Goal: Task Accomplishment & Management: Manage account settings

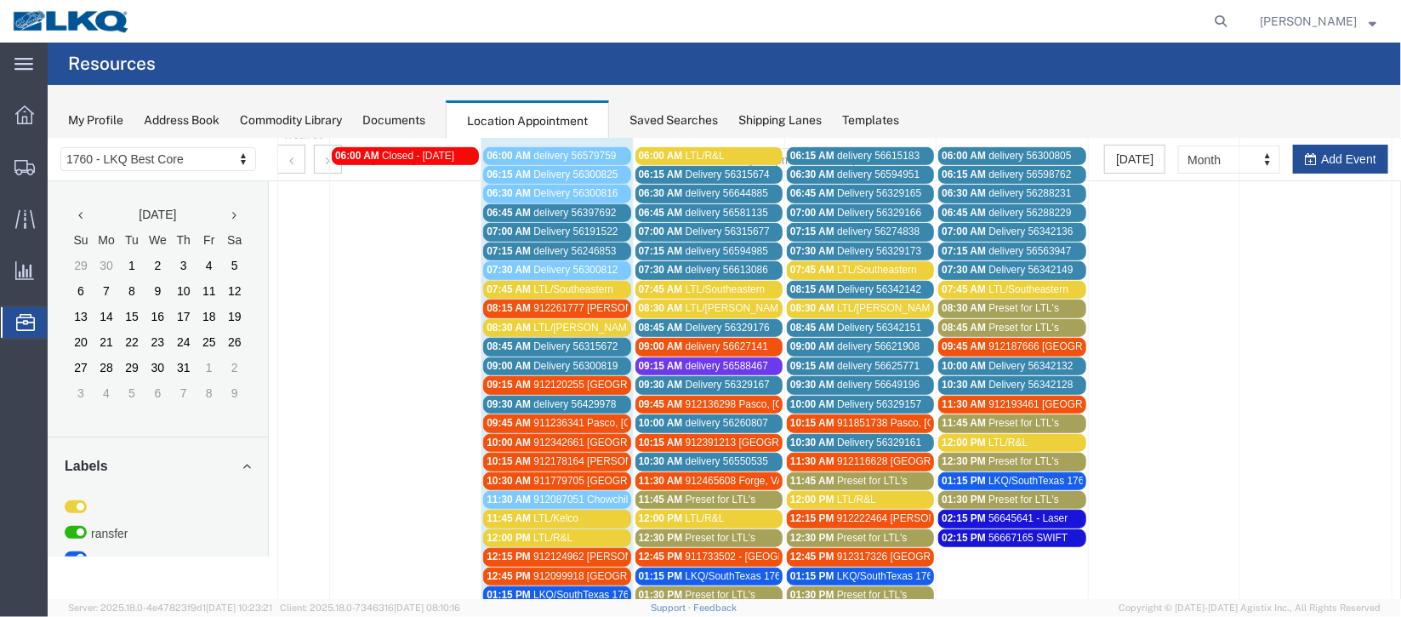
scroll to position [400, 0]
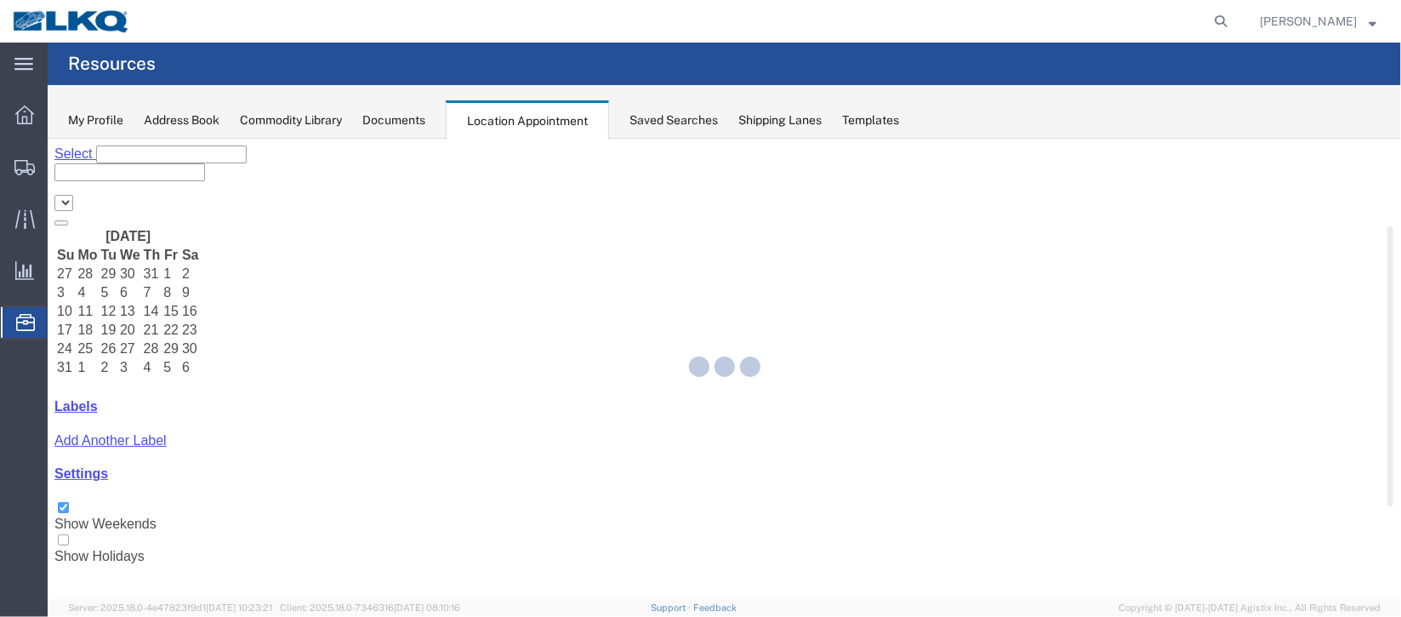
select select "27634"
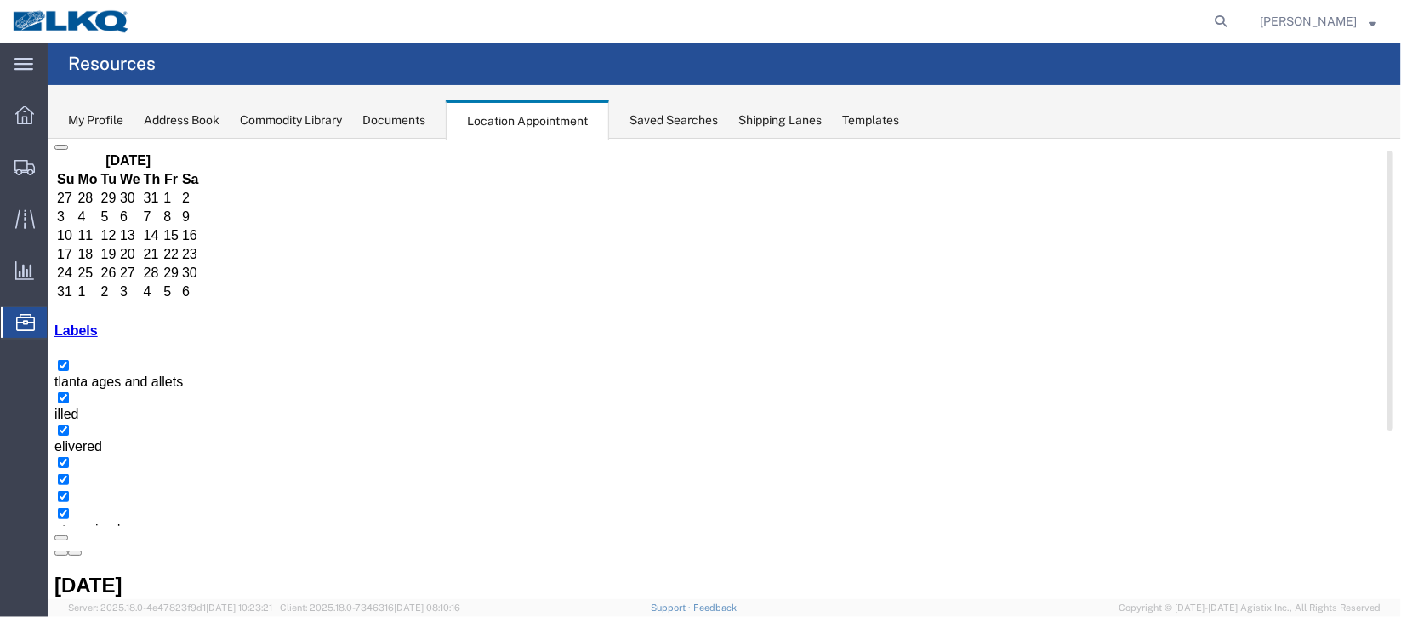
scroll to position [127, 0]
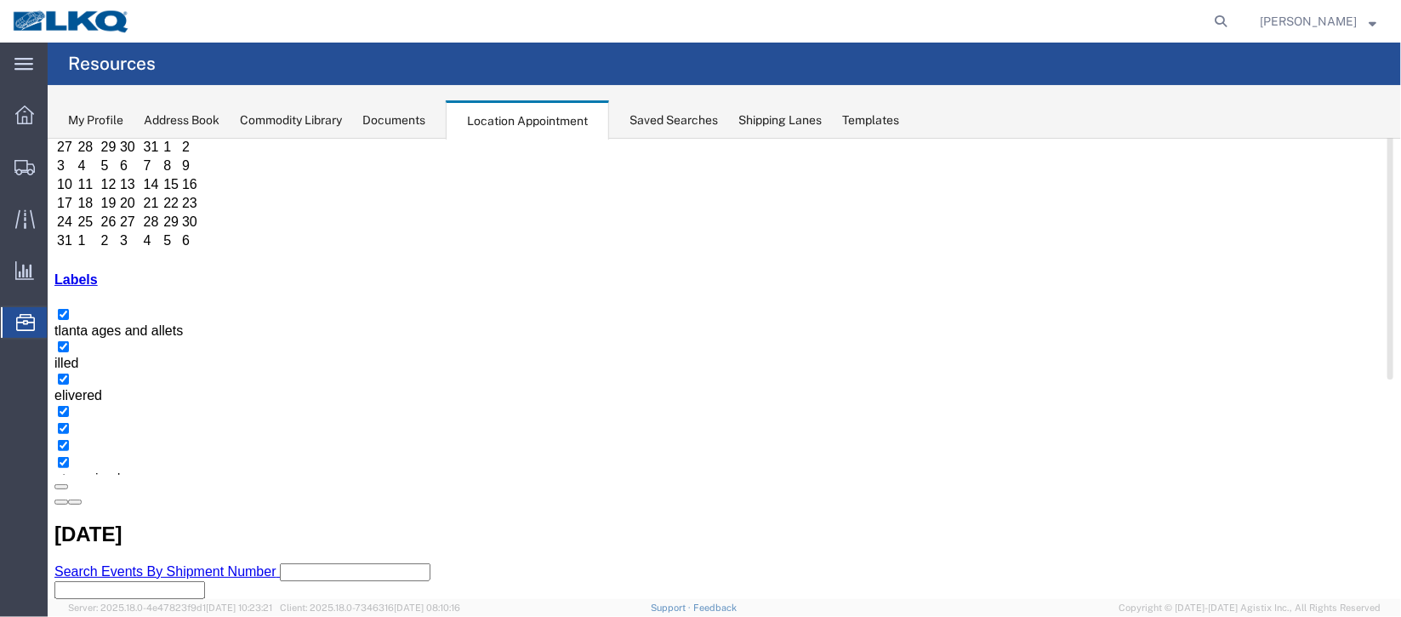
select select "1"
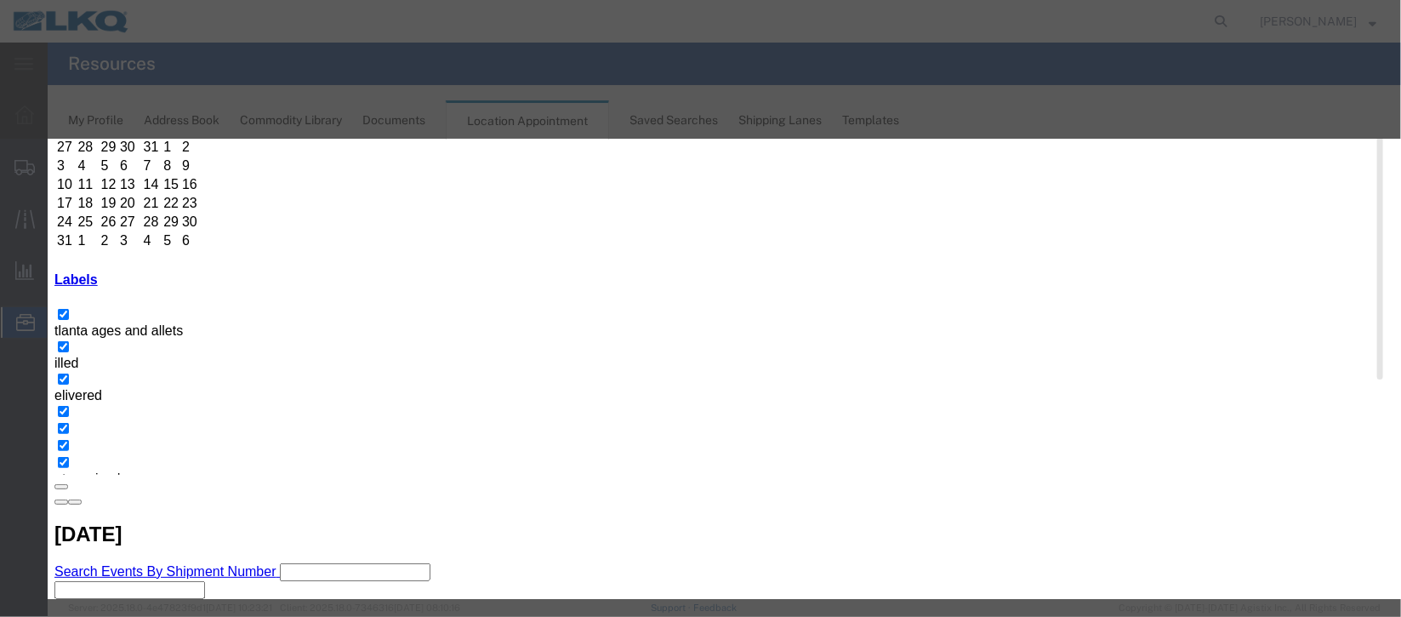
scroll to position [208, 0]
select select "40"
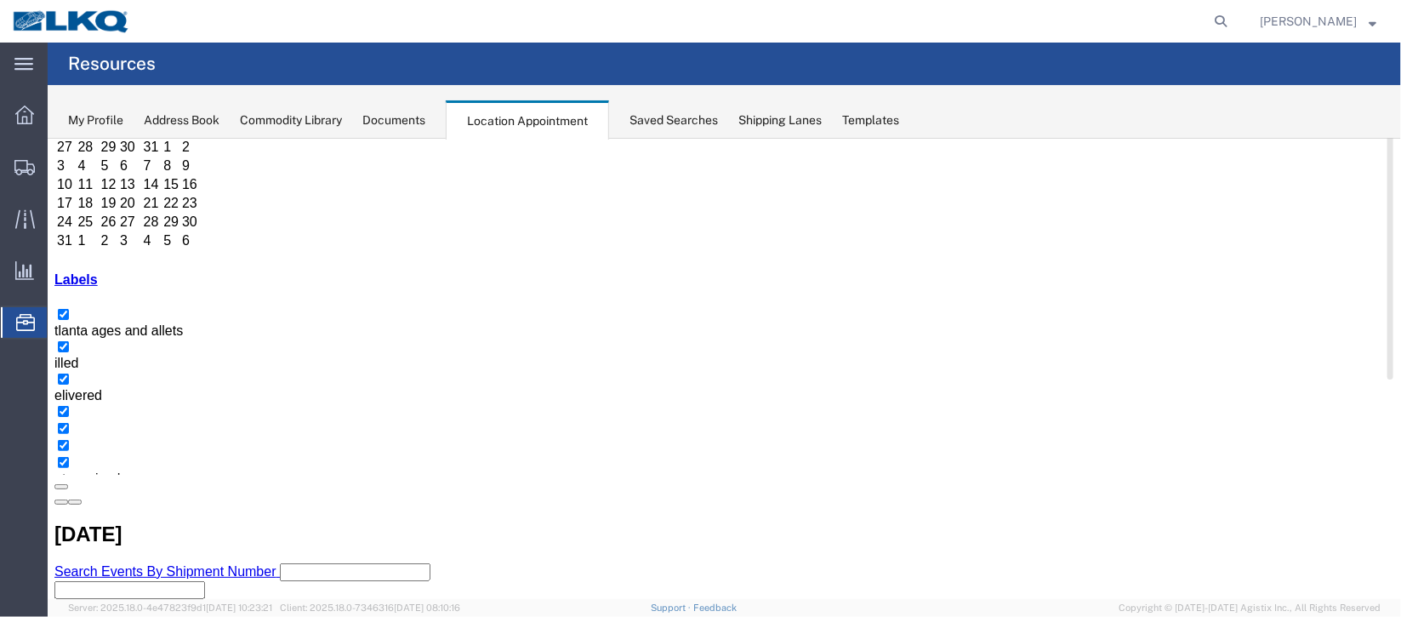
scroll to position [0, 0]
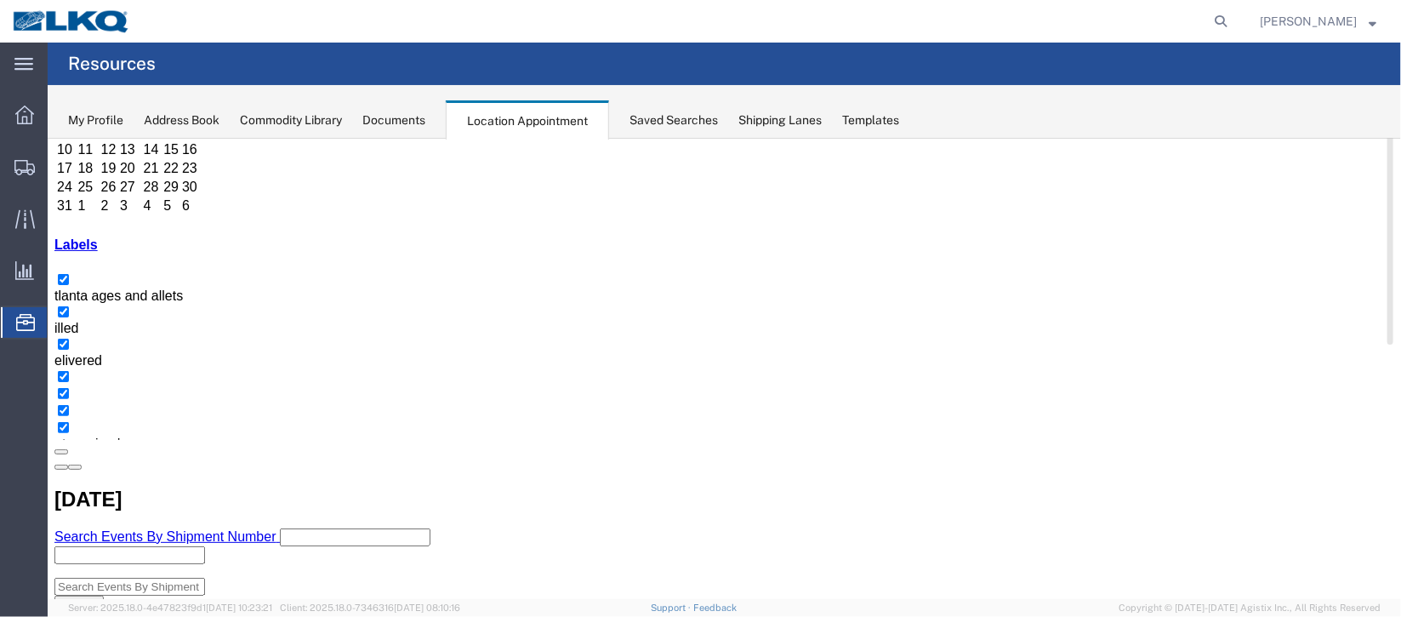
scroll to position [127, 0]
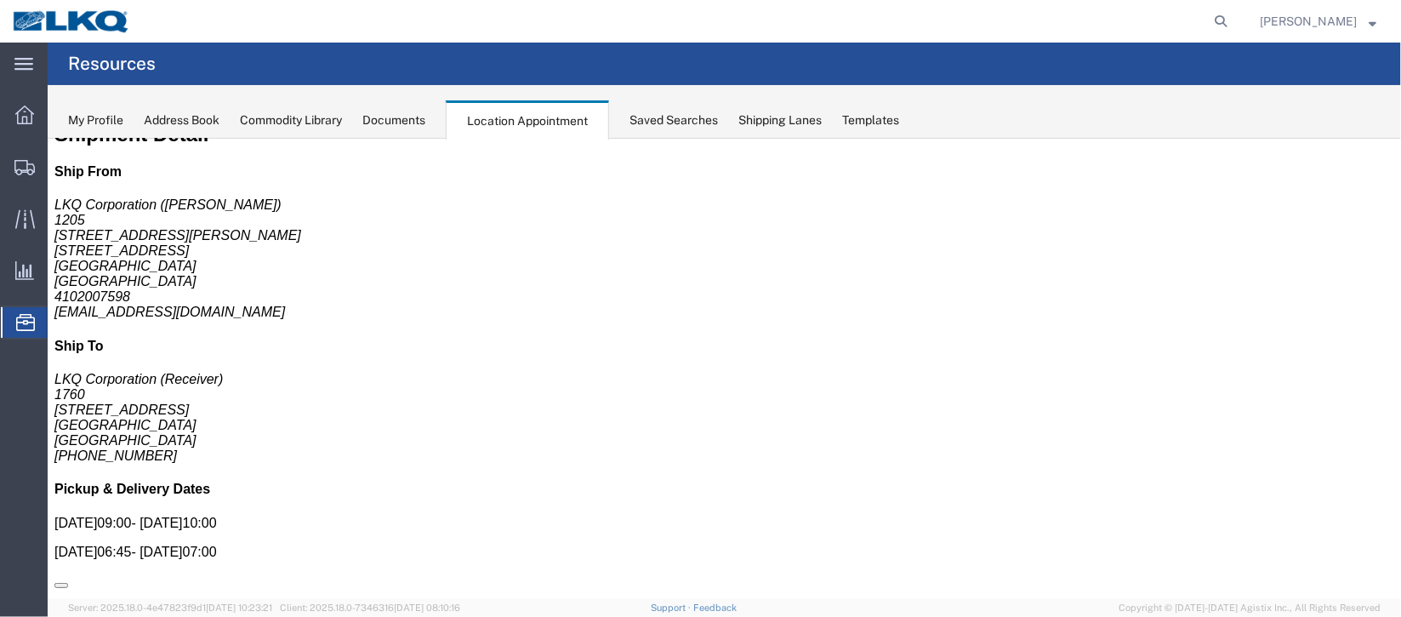
scroll to position [0, 0]
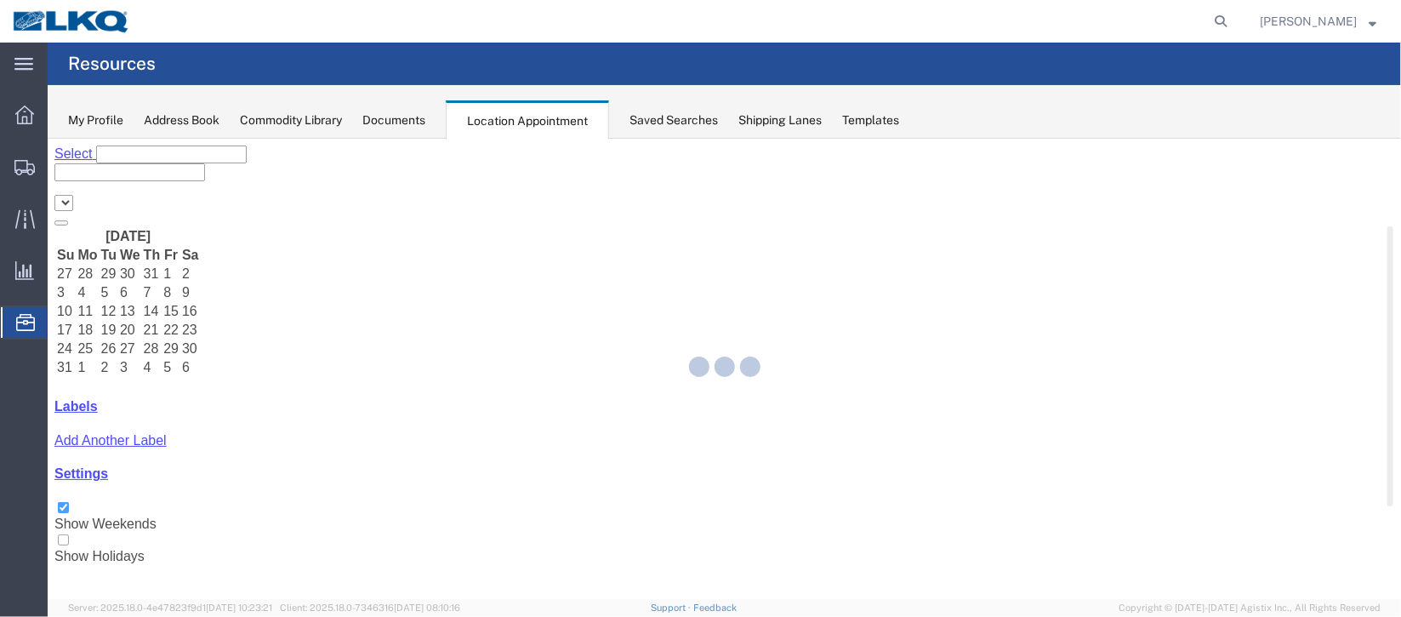
select select "27634"
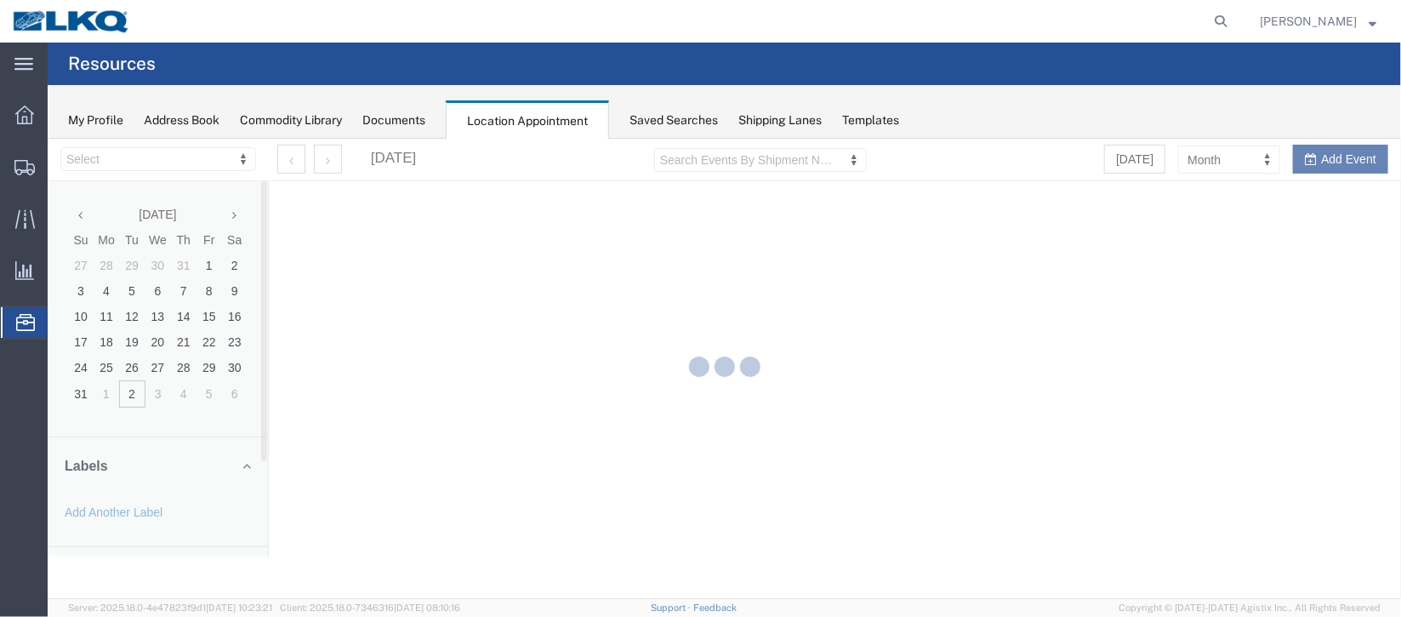
select select "27634"
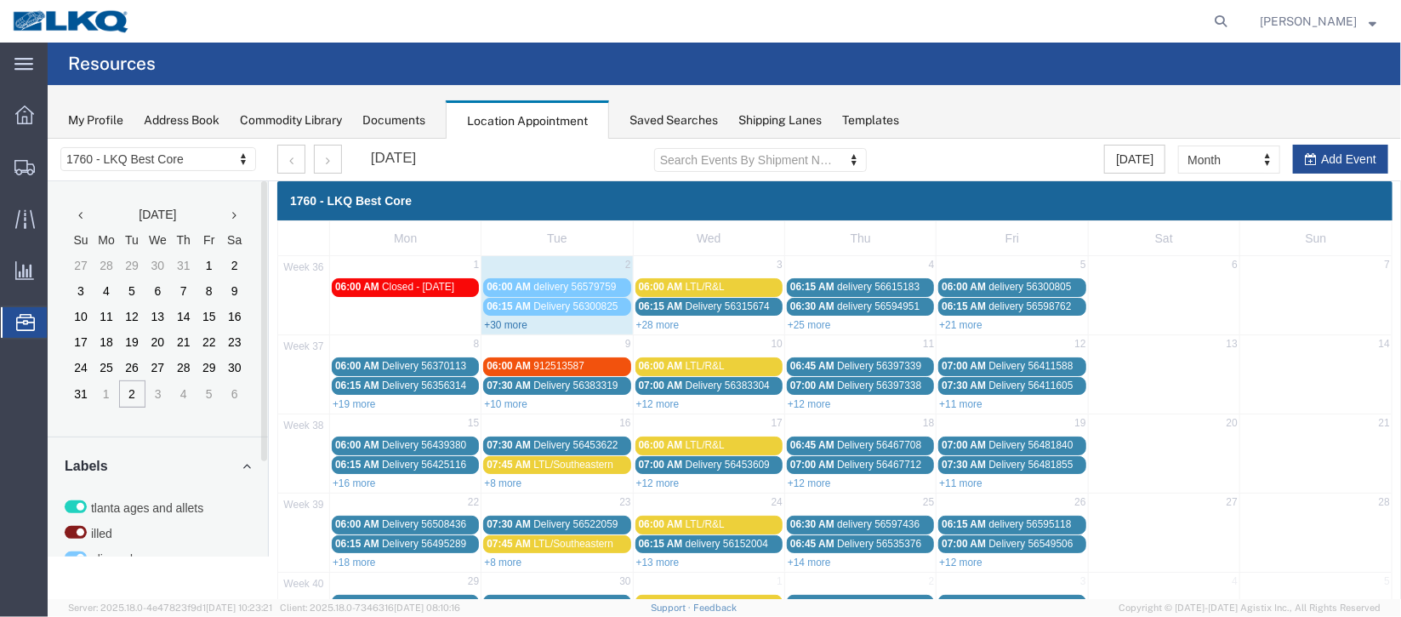
click at [509, 323] on link "+30 more" at bounding box center [504, 324] width 43 height 12
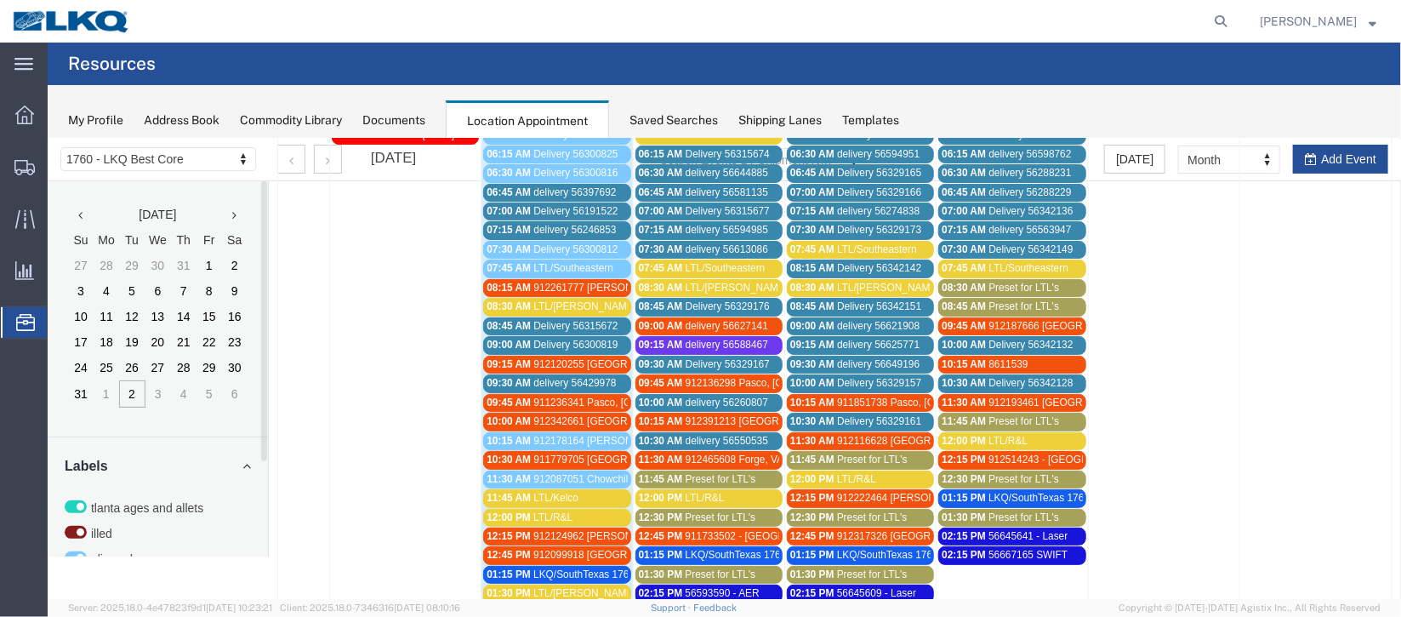
scroll to position [127, 0]
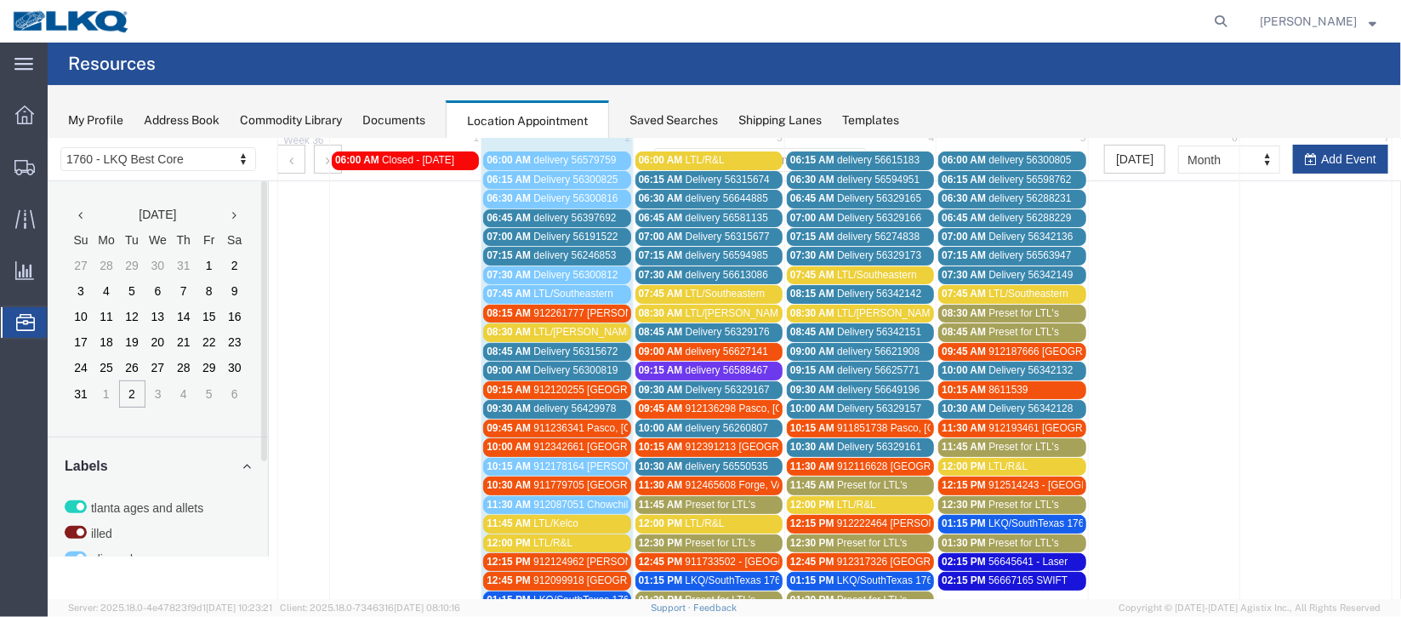
click at [514, 230] on div "07:00 AM Delivery 56191522" at bounding box center [556, 236] width 140 height 13
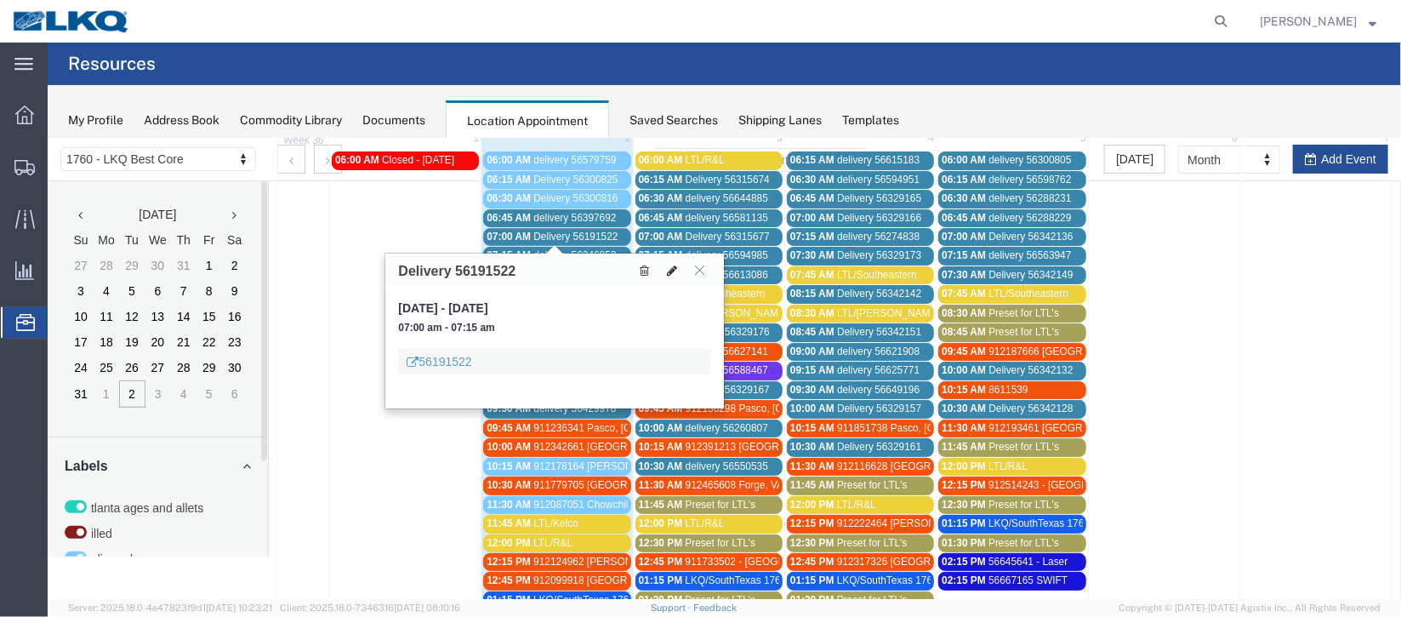
click at [669, 274] on button at bounding box center [671, 269] width 24 height 18
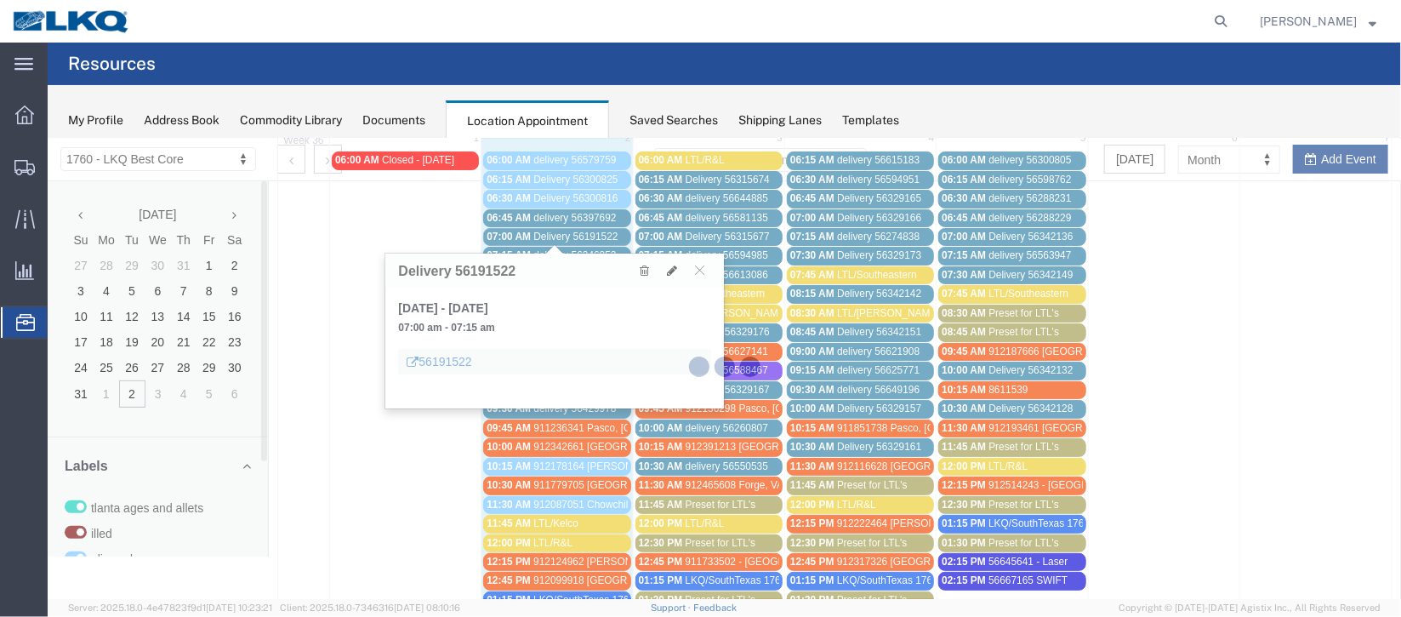
select select "1"
select select
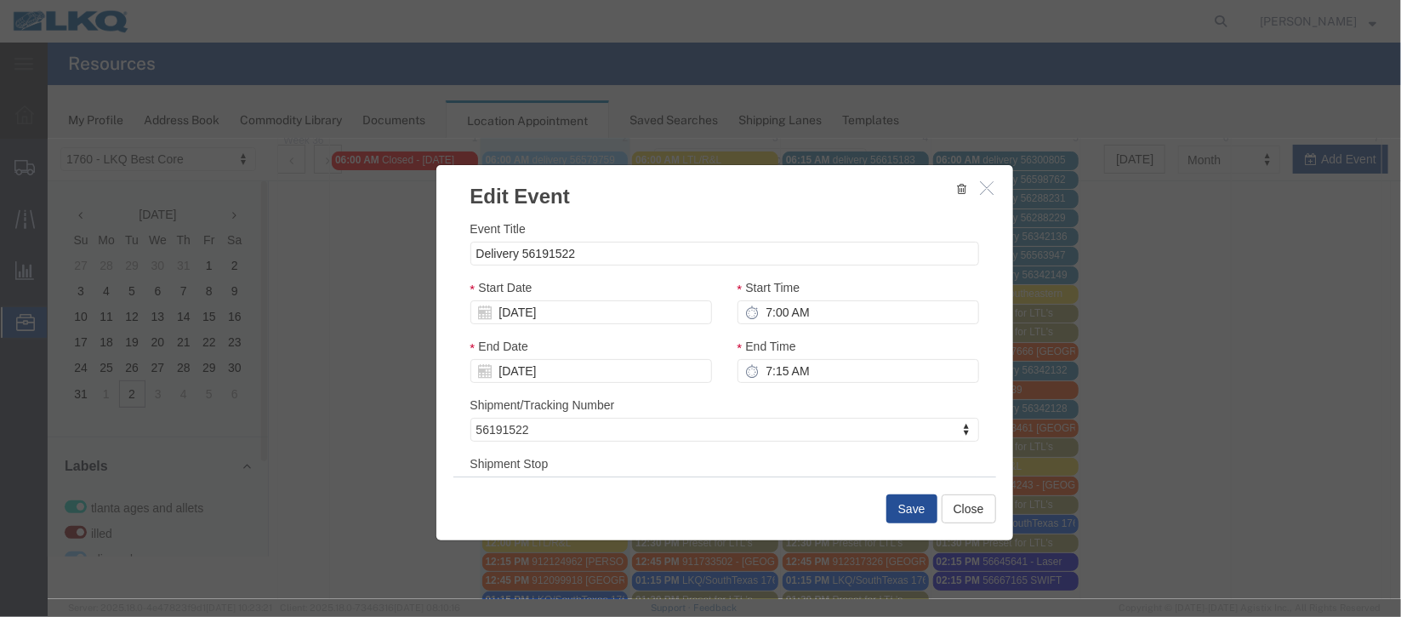
select select
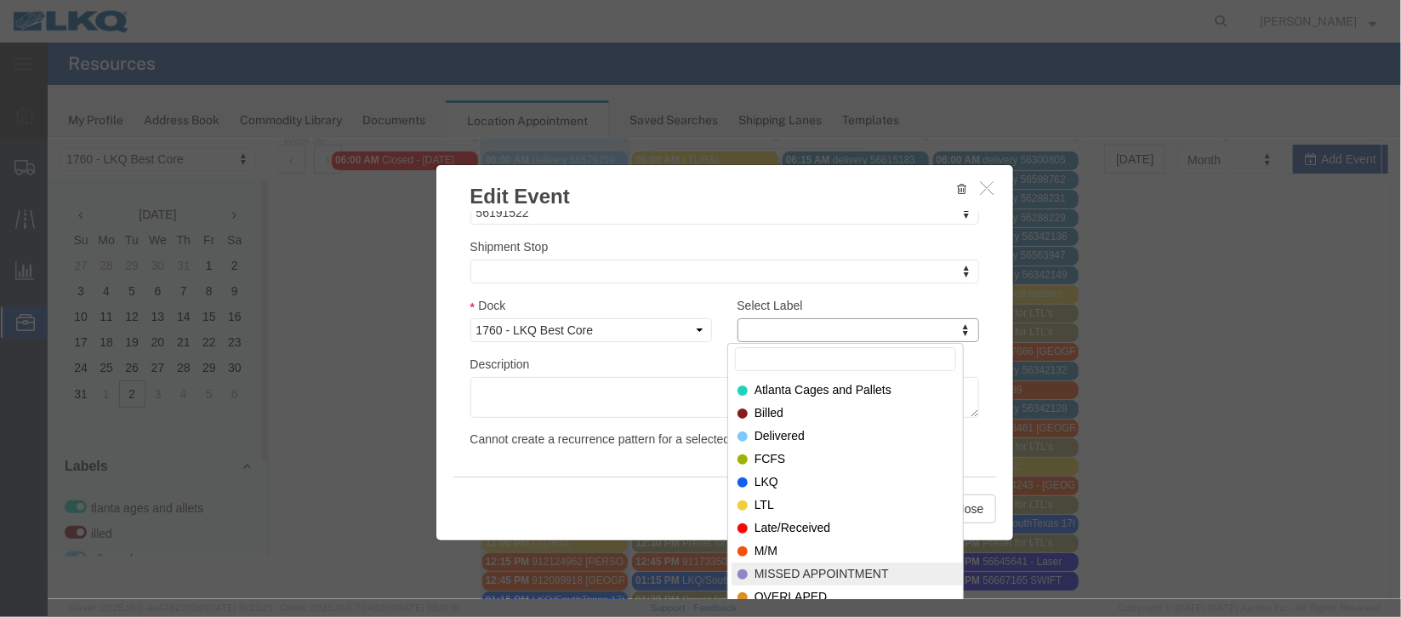
select select "100"
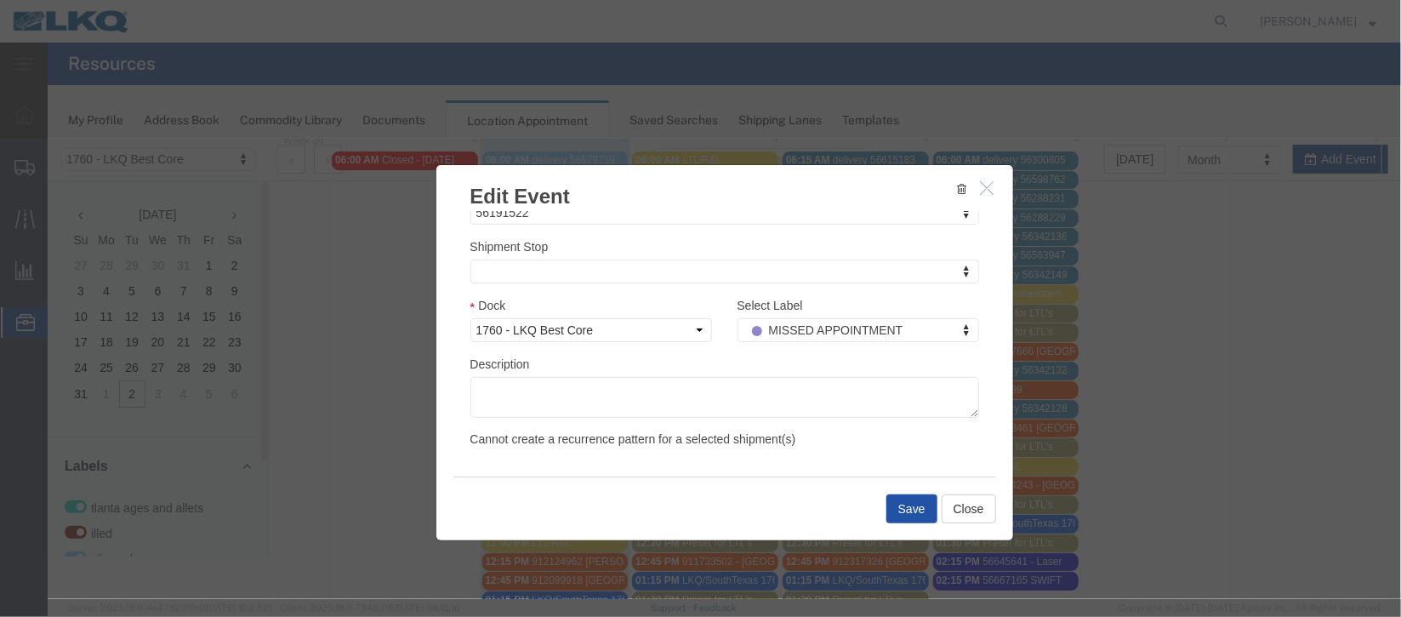
click at [902, 499] on button "Save" at bounding box center [910, 507] width 51 height 29
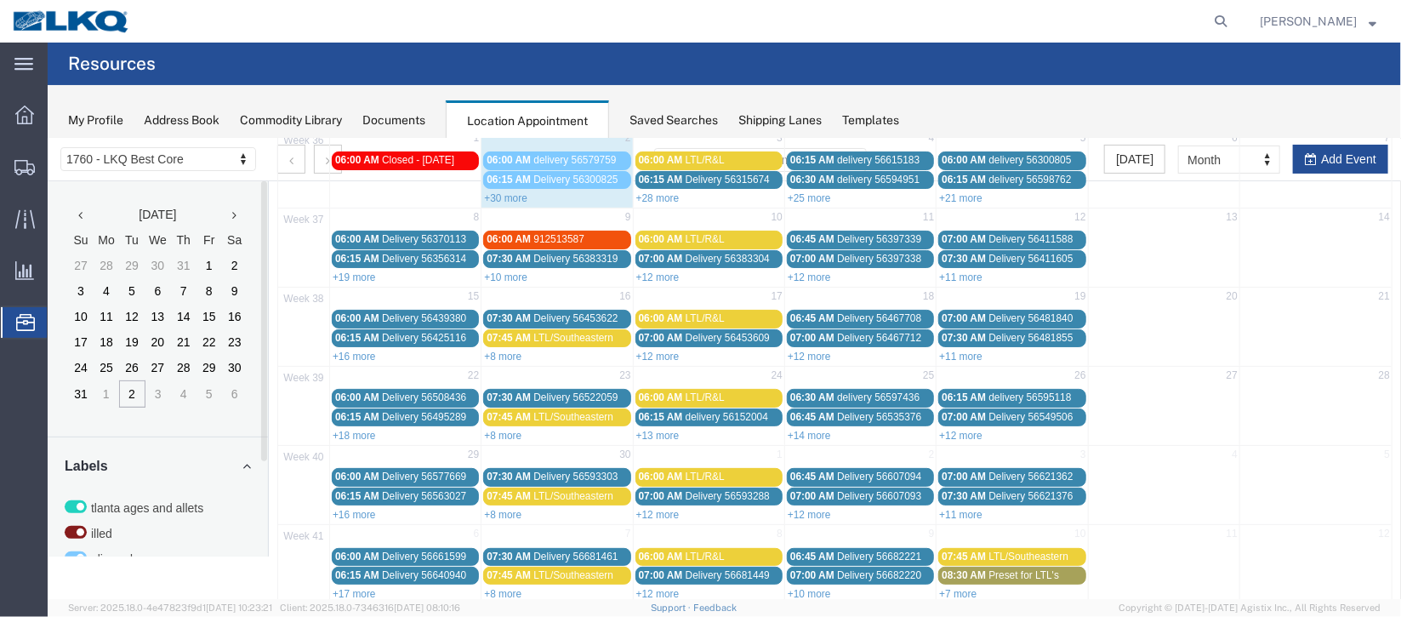
scroll to position [0, 0]
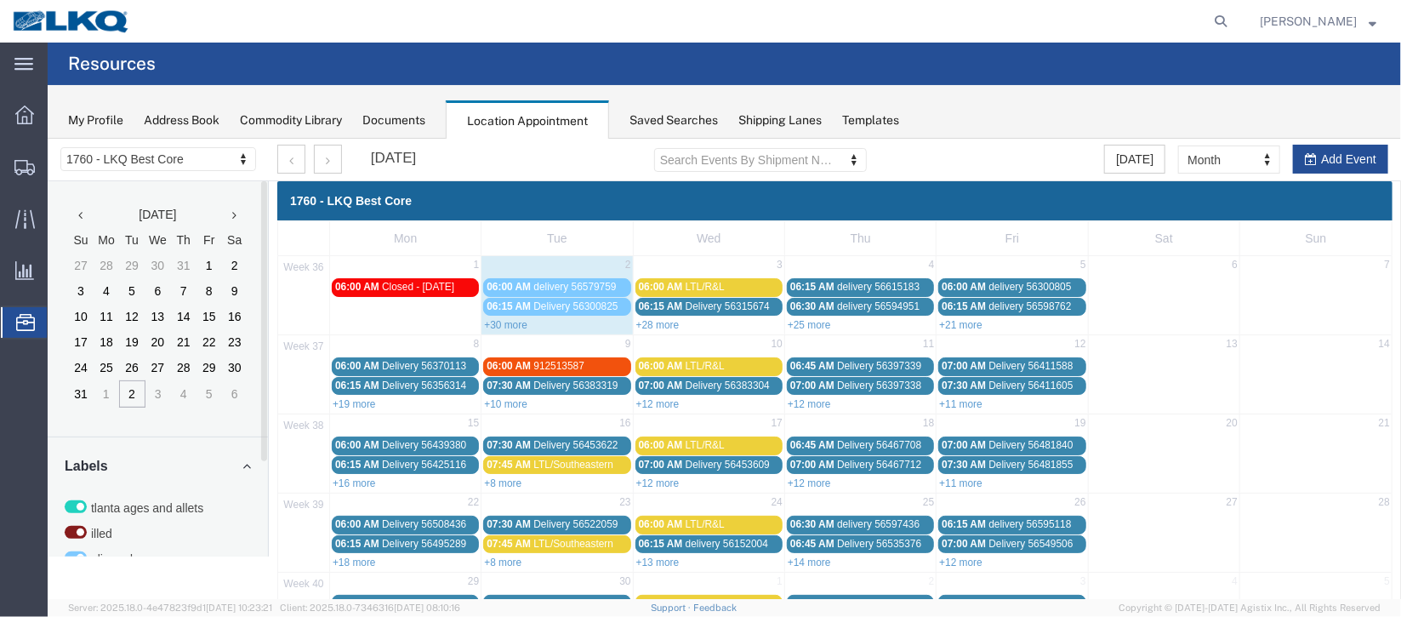
click at [494, 308] on span "06:15 AM" at bounding box center [508, 305] width 44 height 12
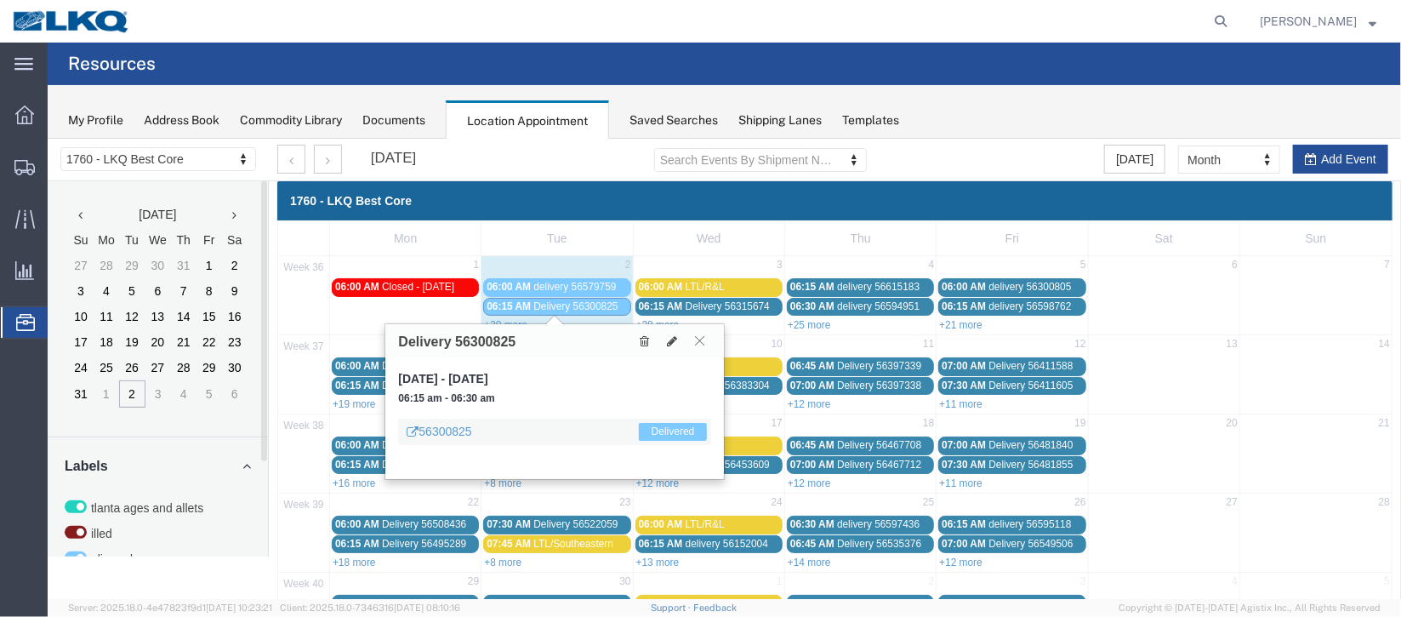
click at [704, 339] on button at bounding box center [698, 340] width 23 height 16
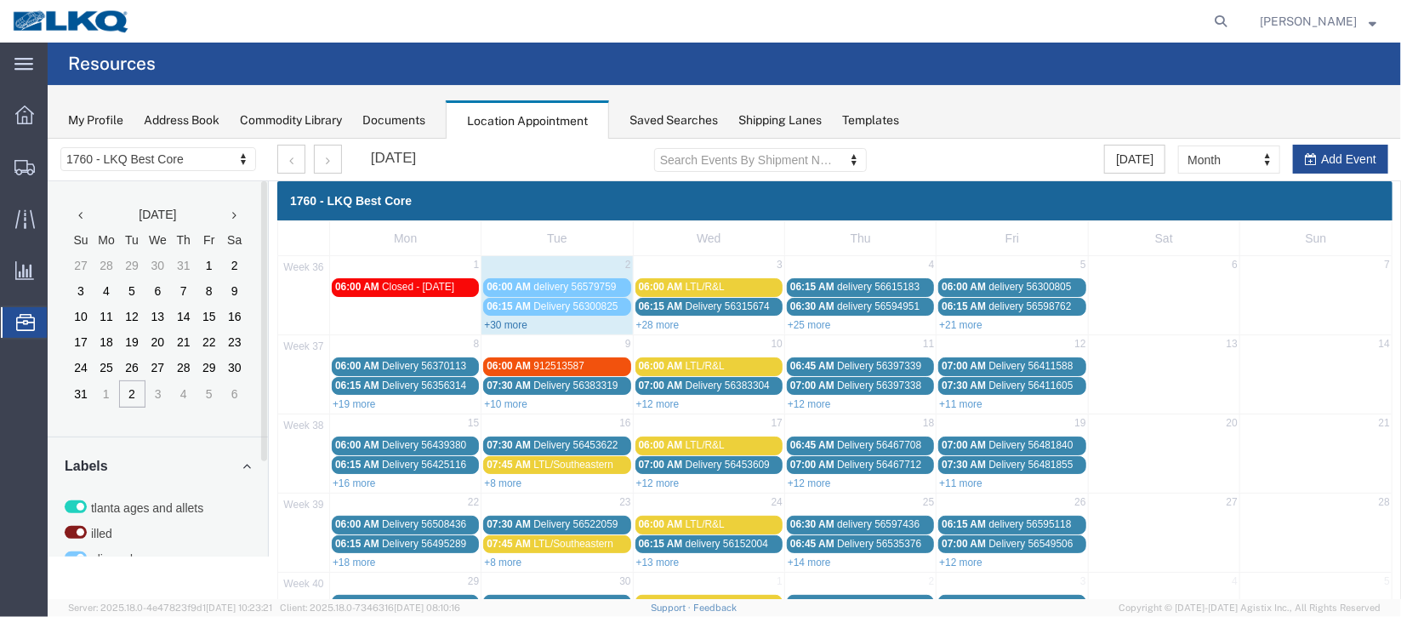
click at [504, 320] on link "+30 more" at bounding box center [504, 324] width 43 height 12
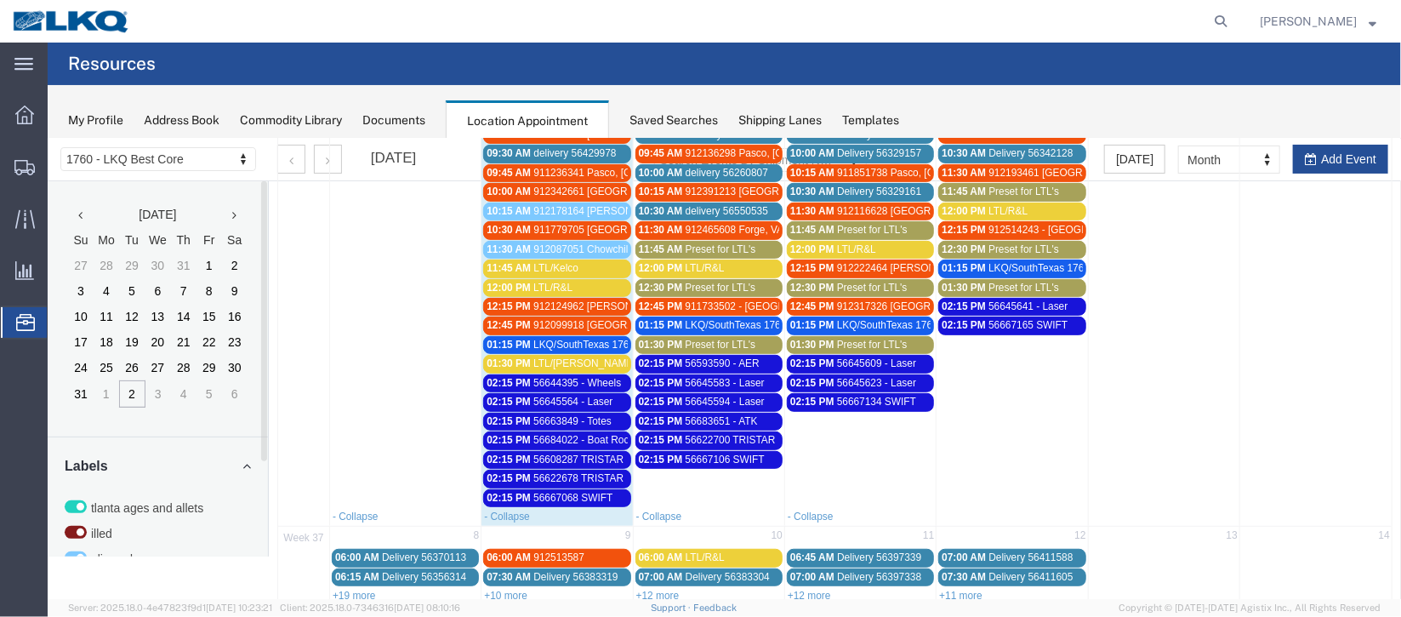
scroll to position [127, 0]
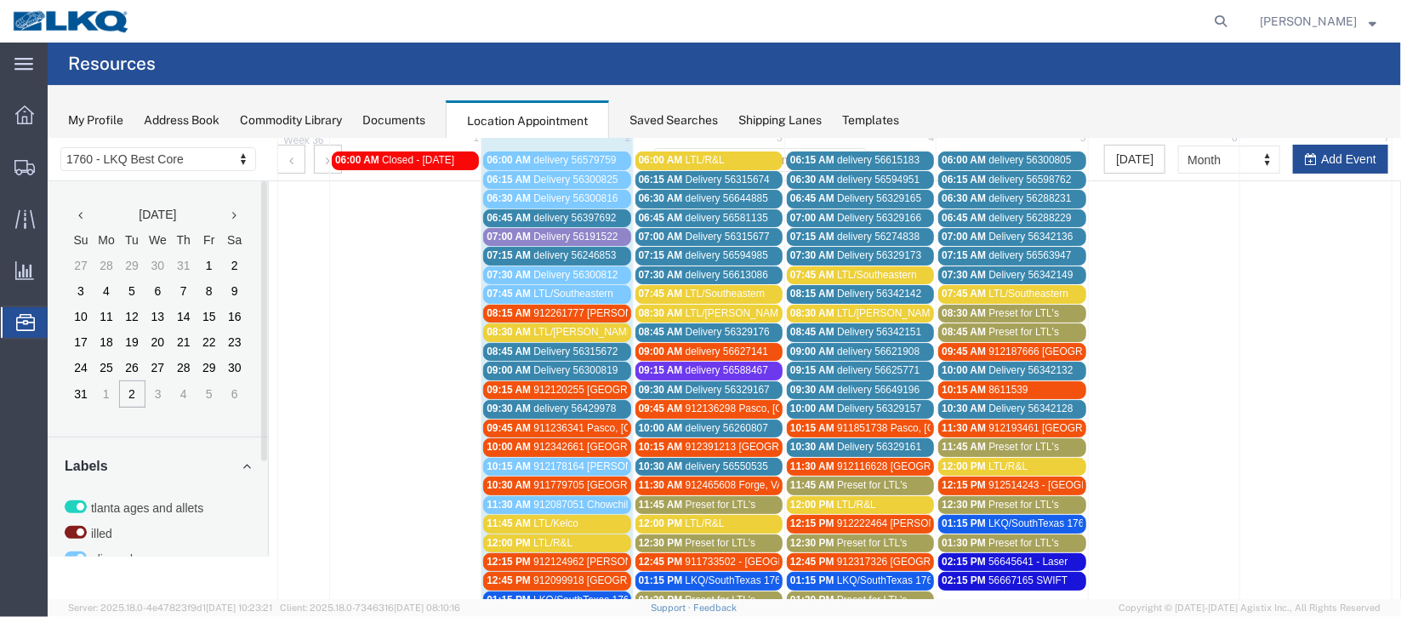
click at [546, 253] on span "delivery 56246853" at bounding box center [573, 254] width 83 height 12
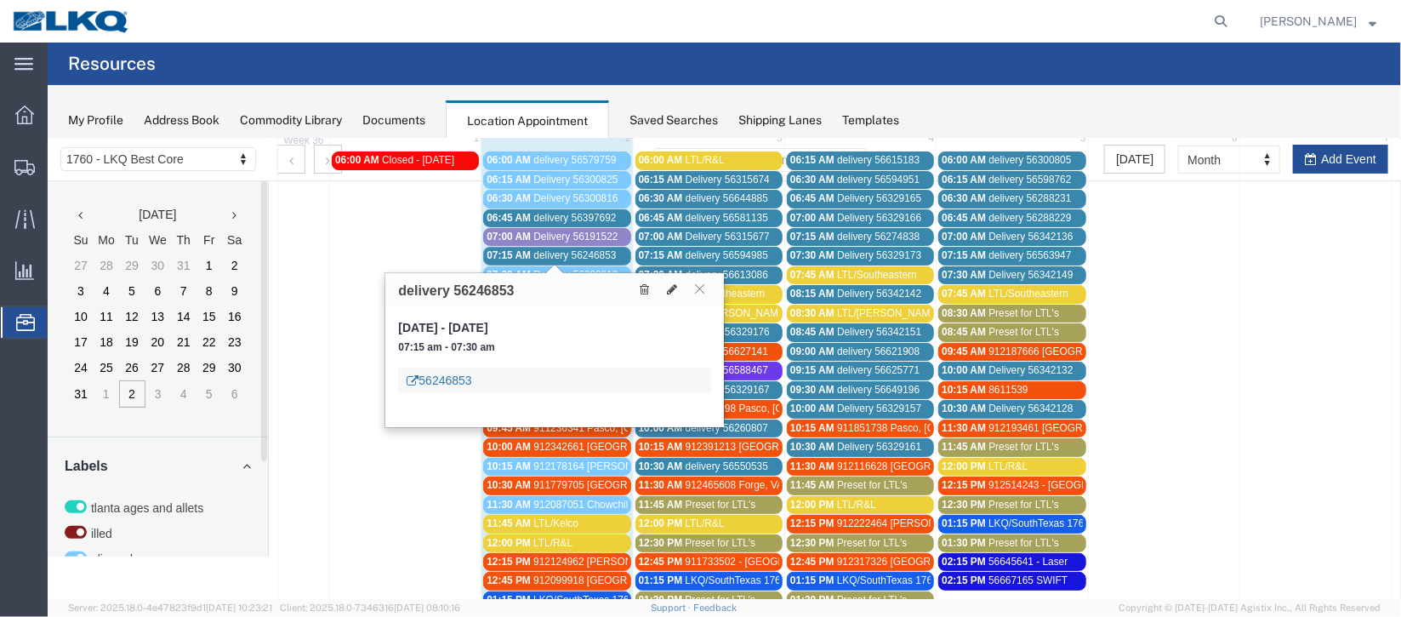
click at [428, 381] on link "56246853" at bounding box center [438, 379] width 65 height 17
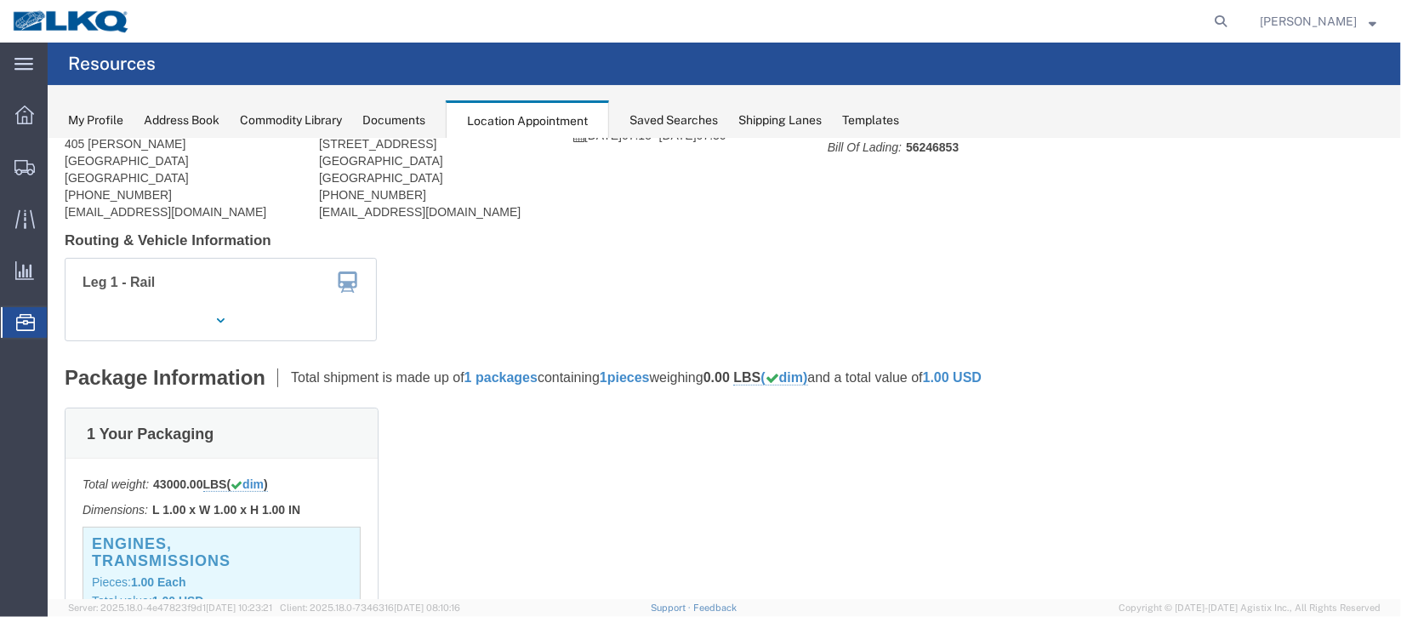
scroll to position [0, 0]
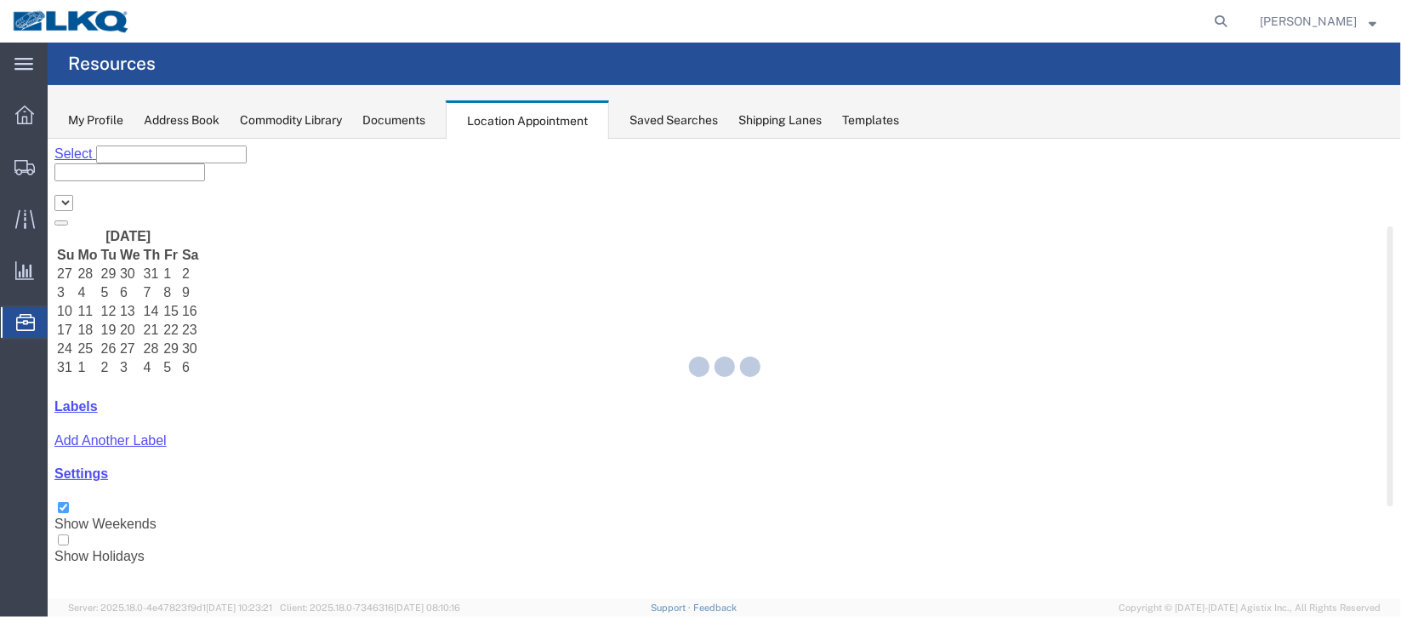
select select "27634"
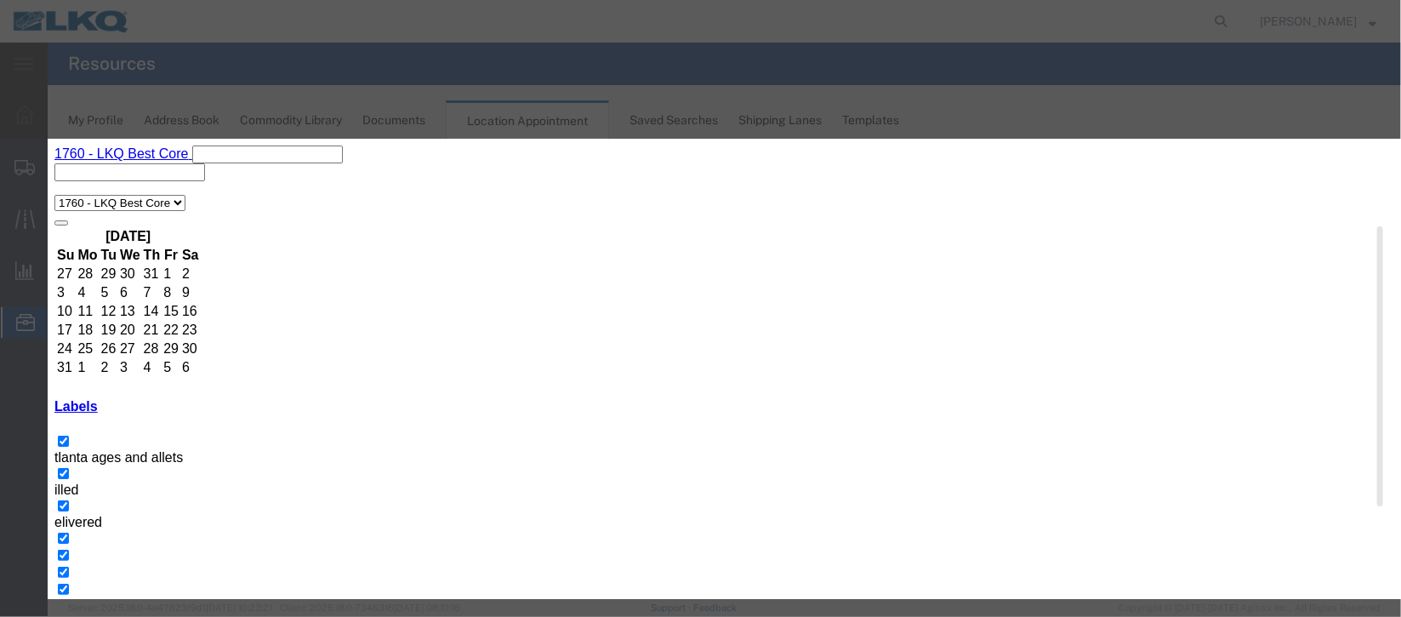
select select
type input "m"
select select "100"
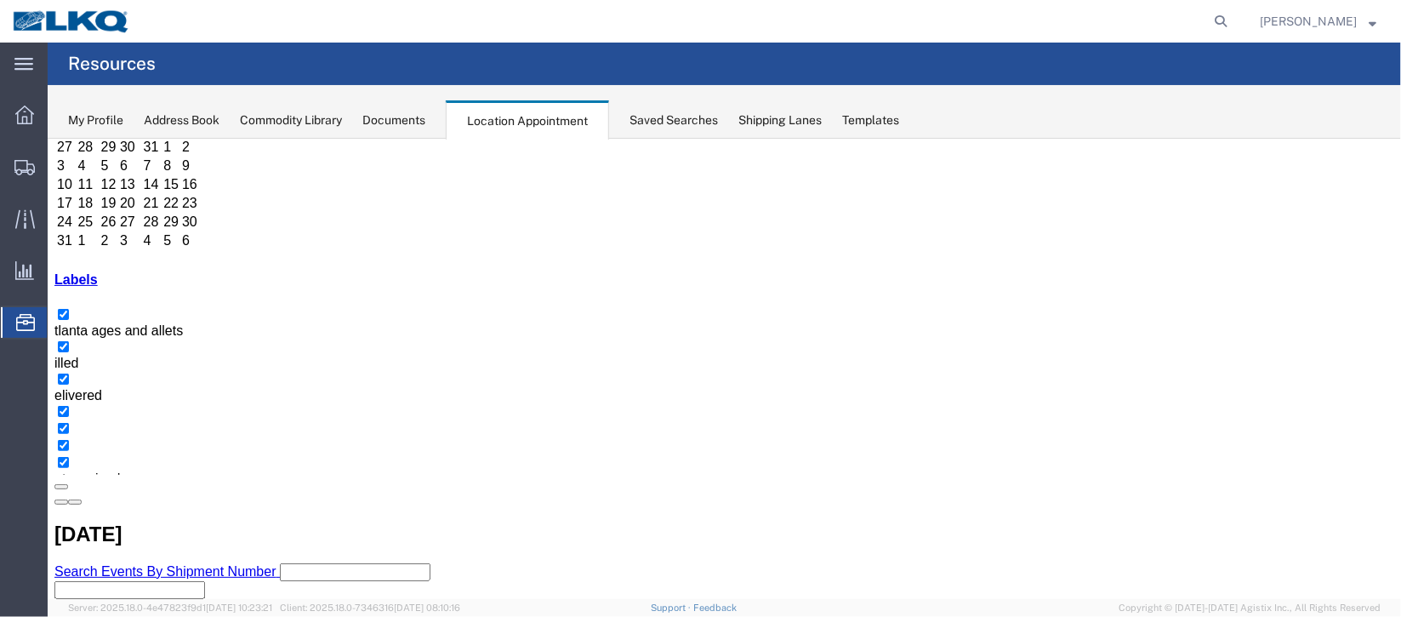
select select "100"
select select "1"
select select "100"
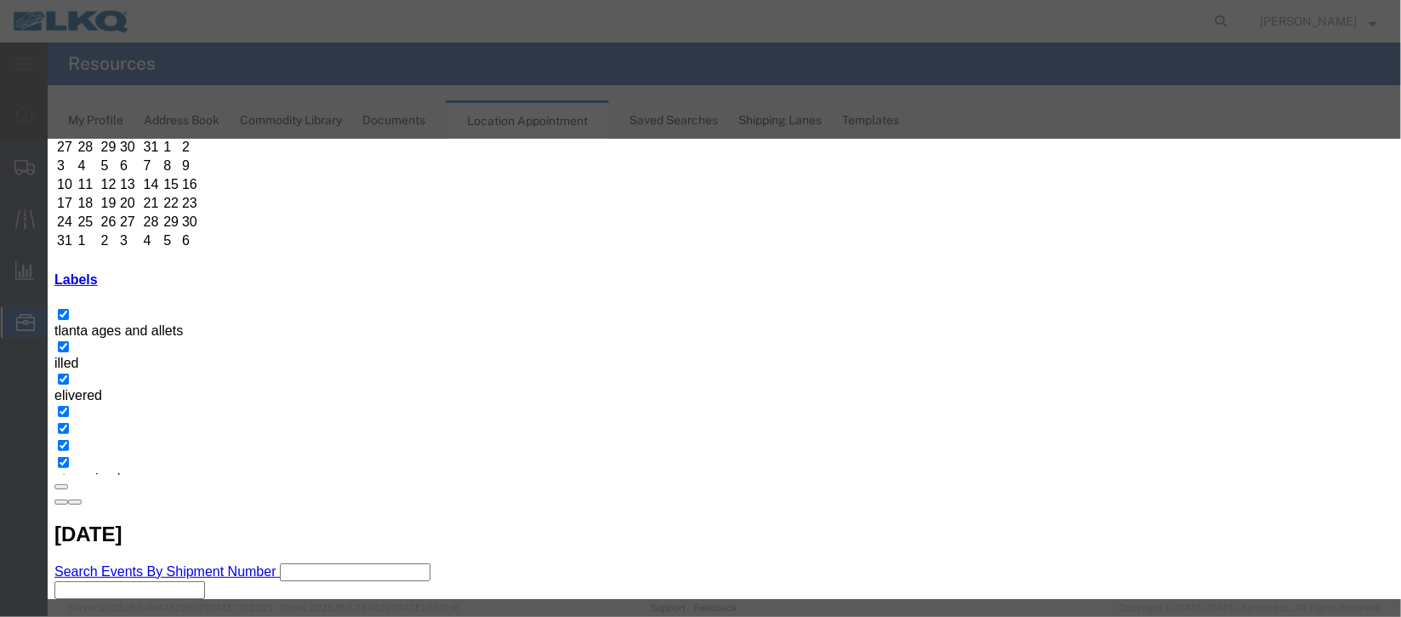
scroll to position [217, 0]
type input "la"
select select "160"
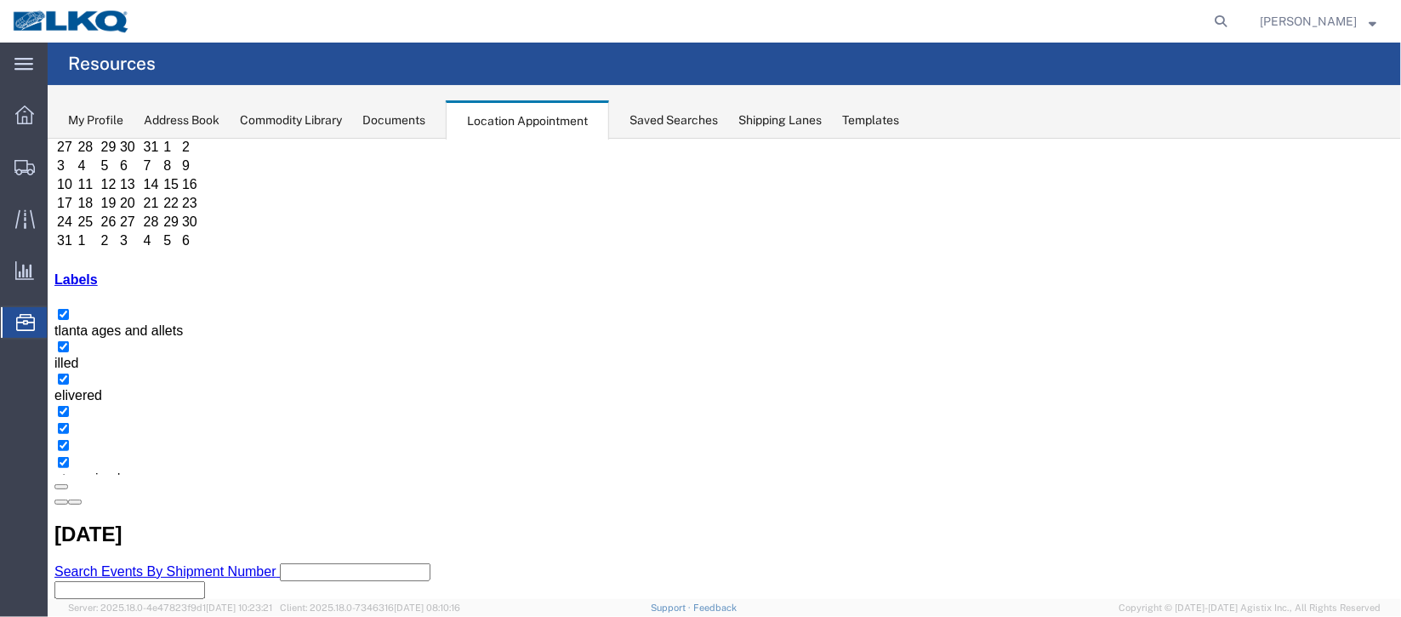
scroll to position [0, 0]
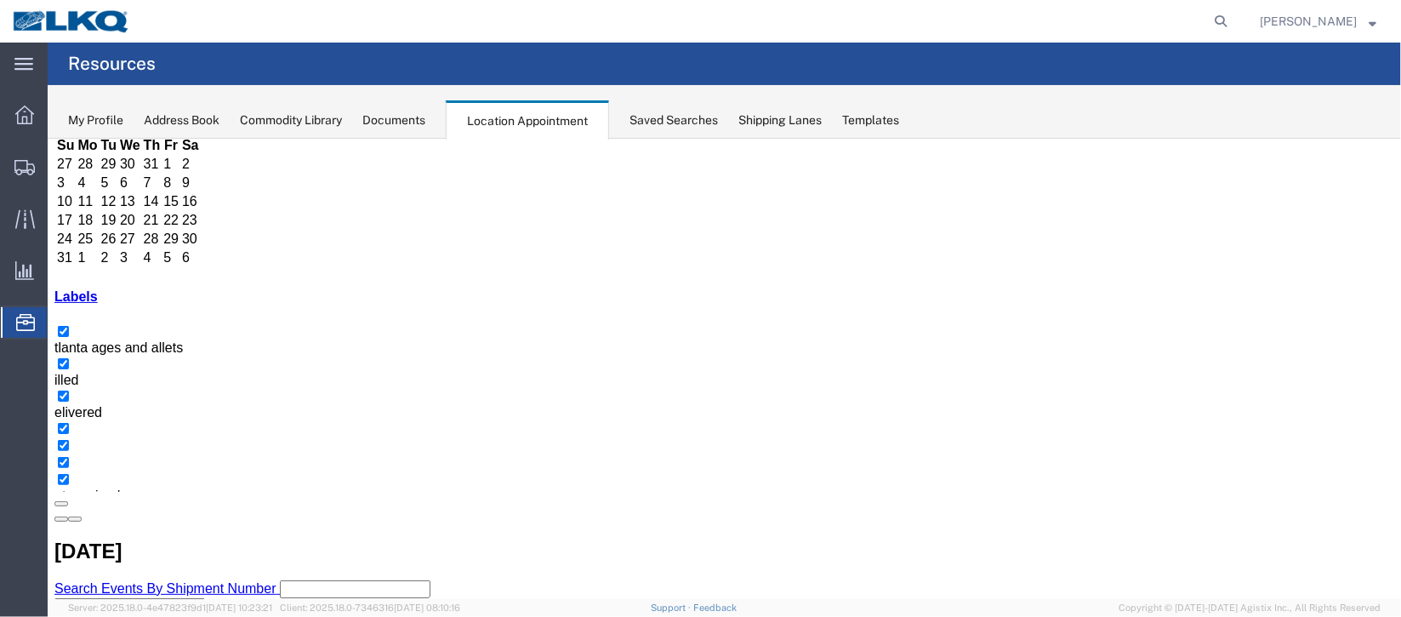
scroll to position [127, 0]
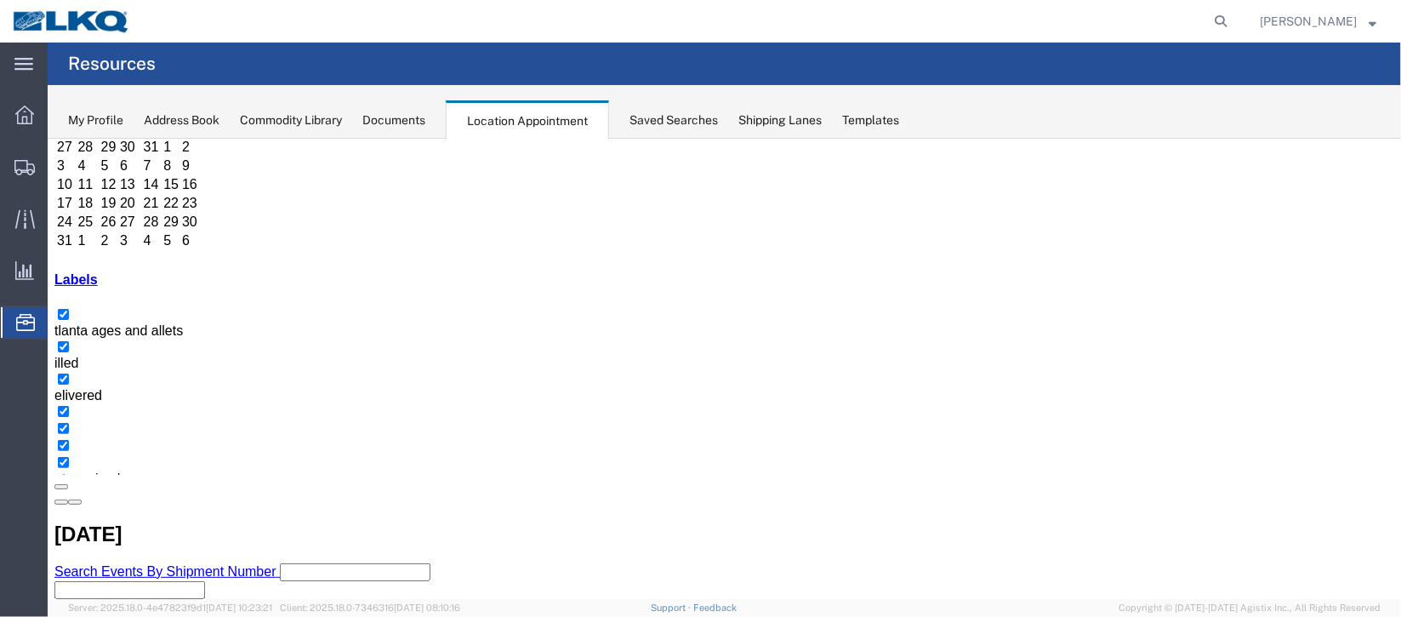
select select "1"
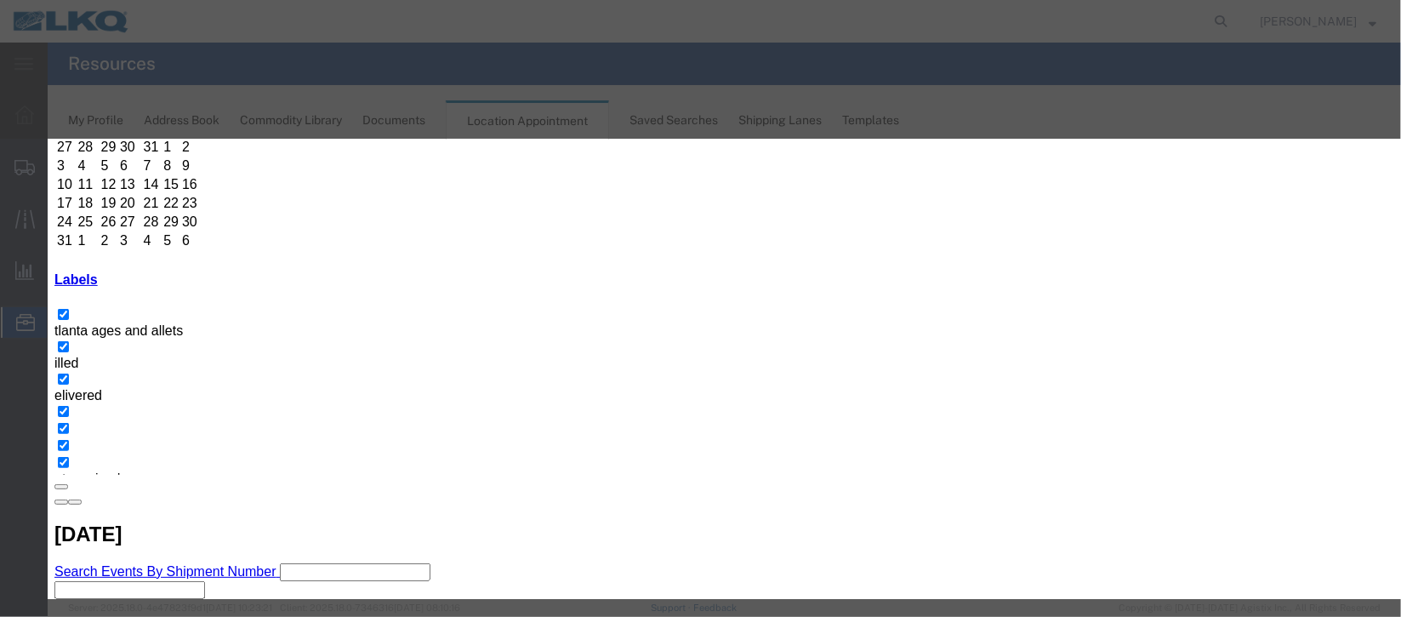
scroll to position [208, 0]
select select "40"
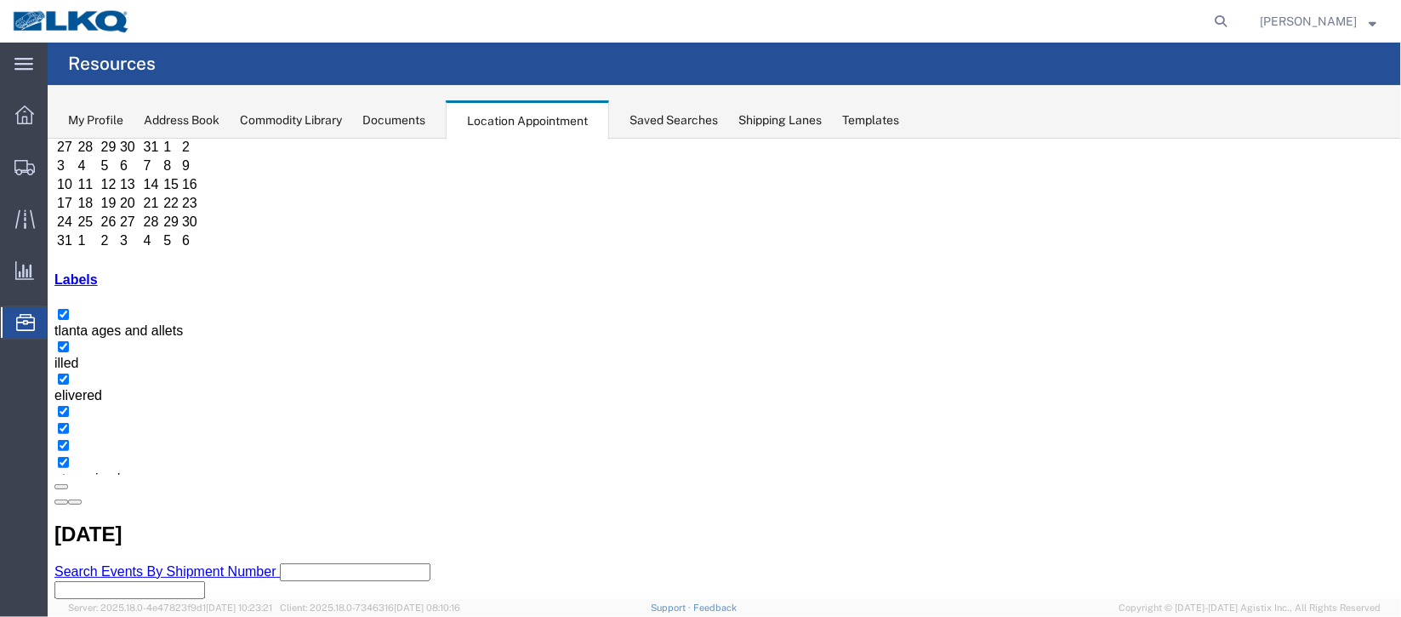
scroll to position [0, 0]
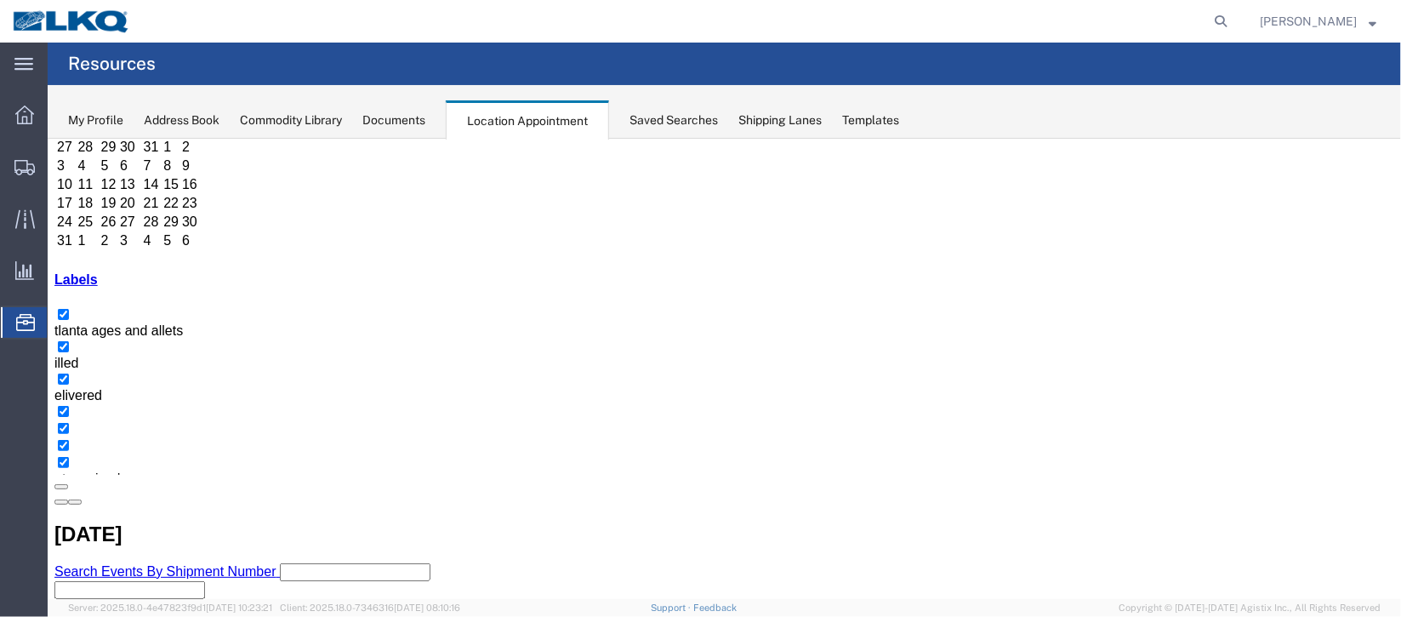
select select "1"
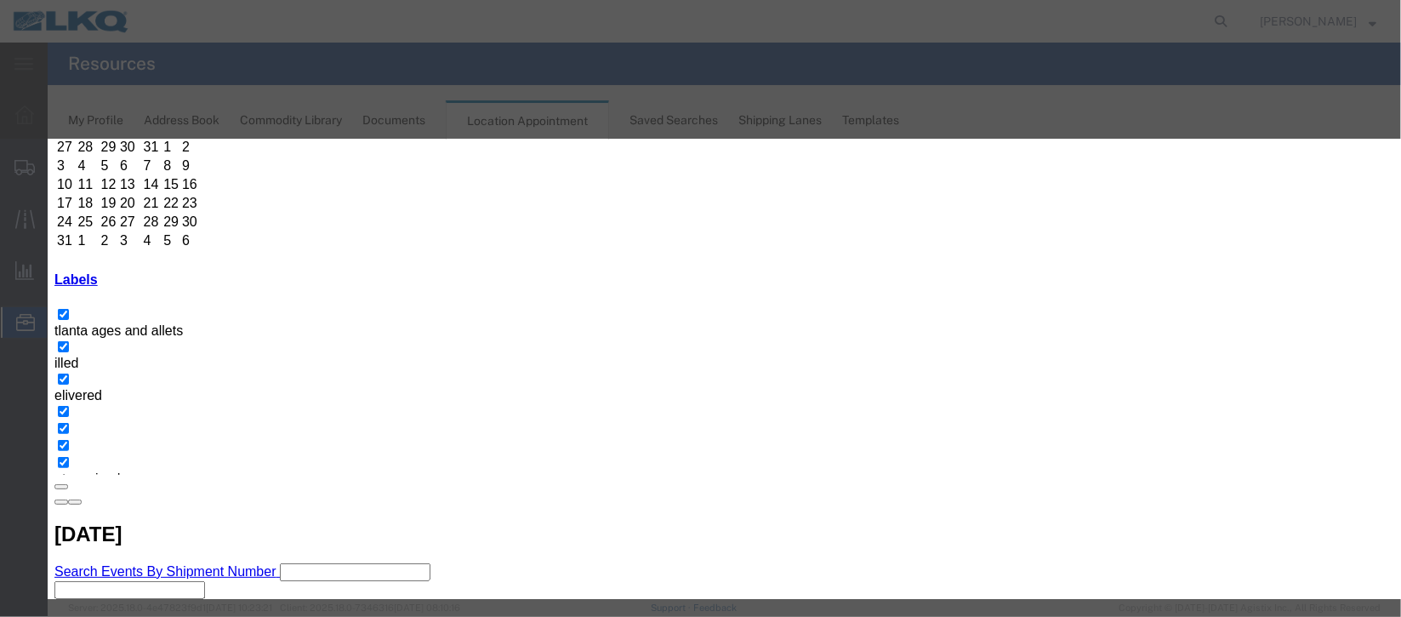
scroll to position [208, 0]
select select "40"
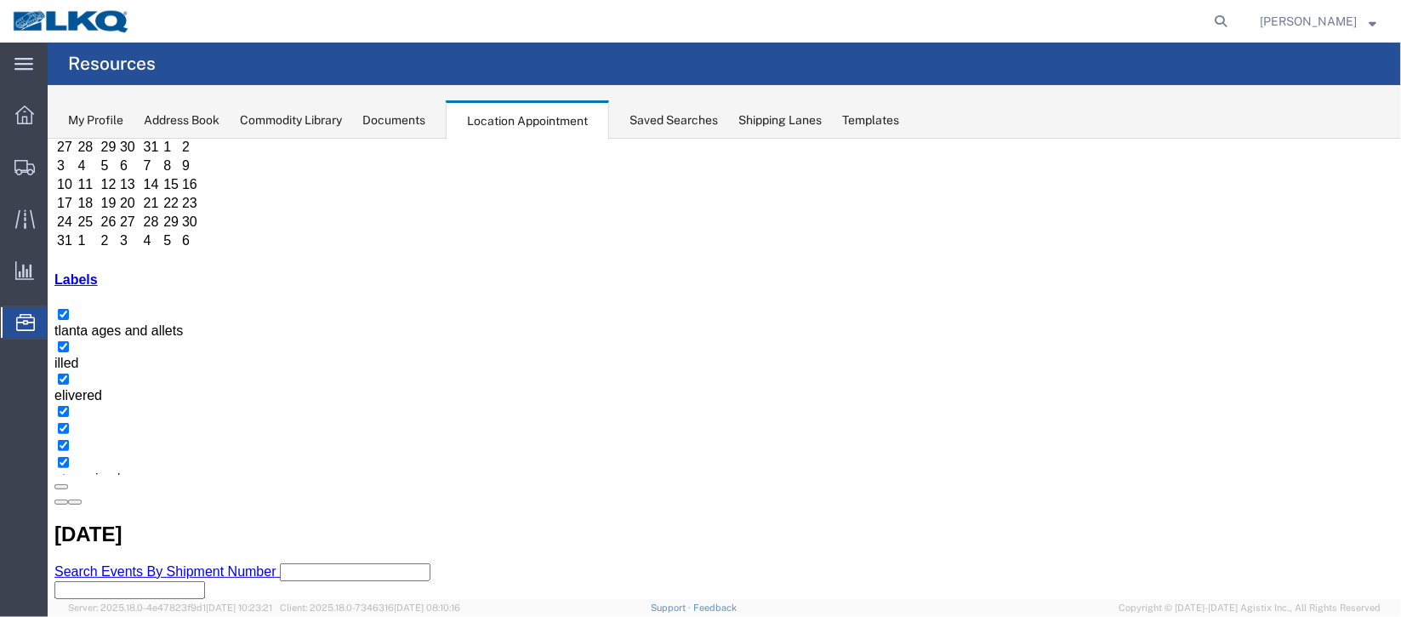
scroll to position [0, 0]
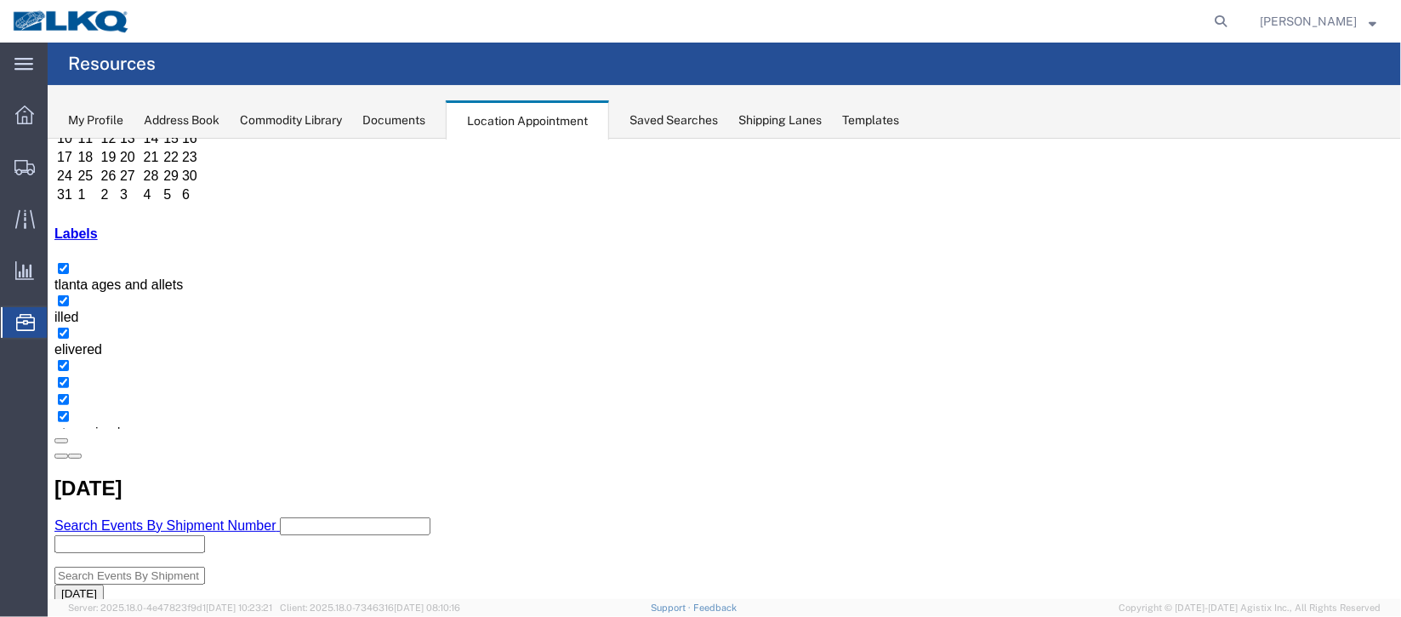
scroll to position [127, 0]
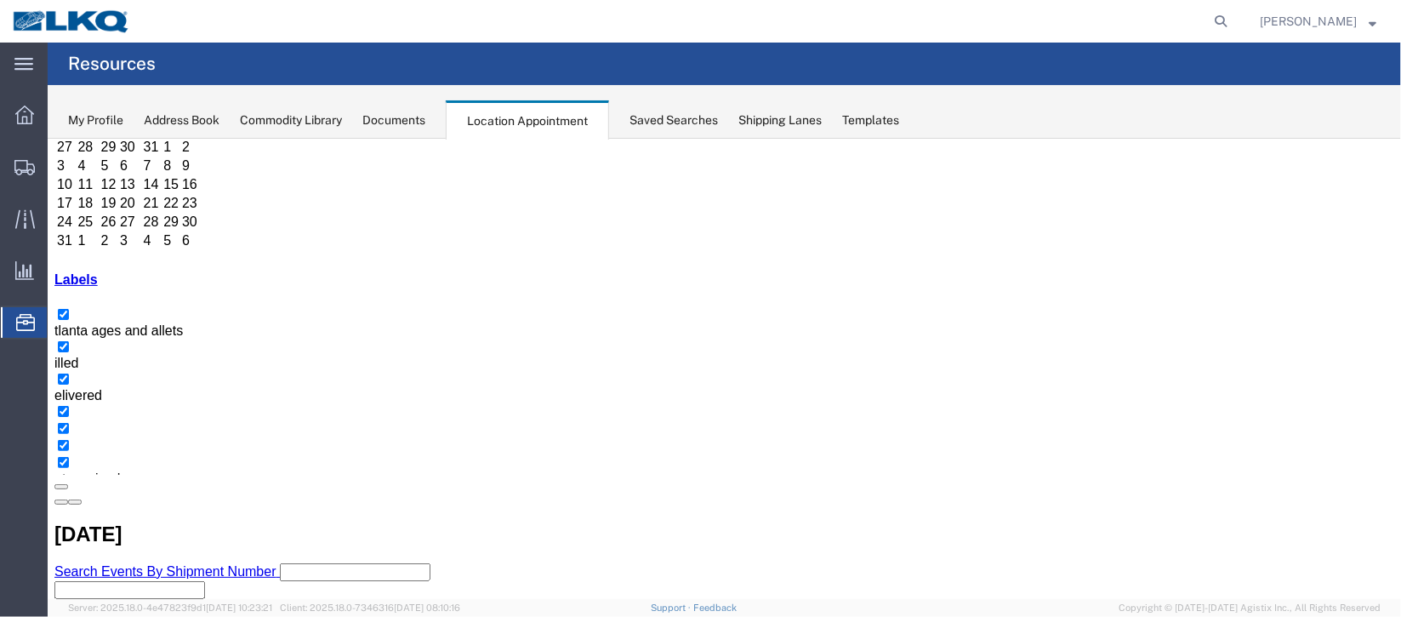
select select "1"
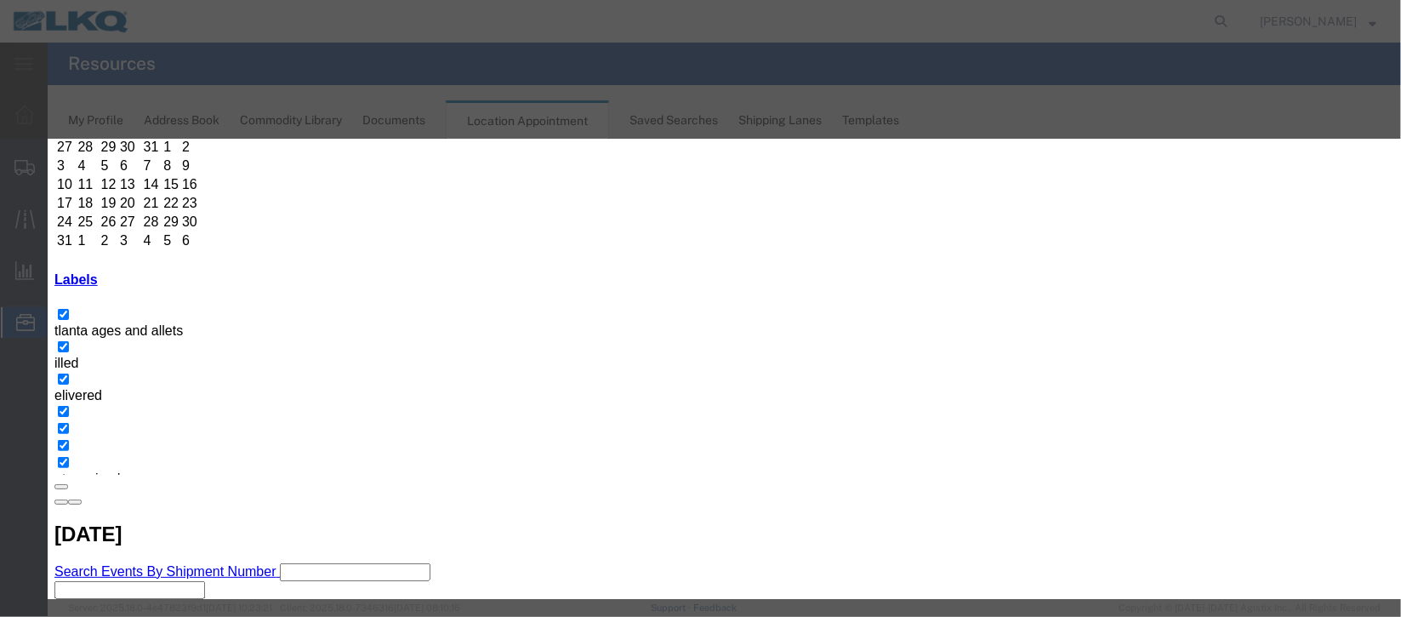
scroll to position [208, 0]
select select "100"
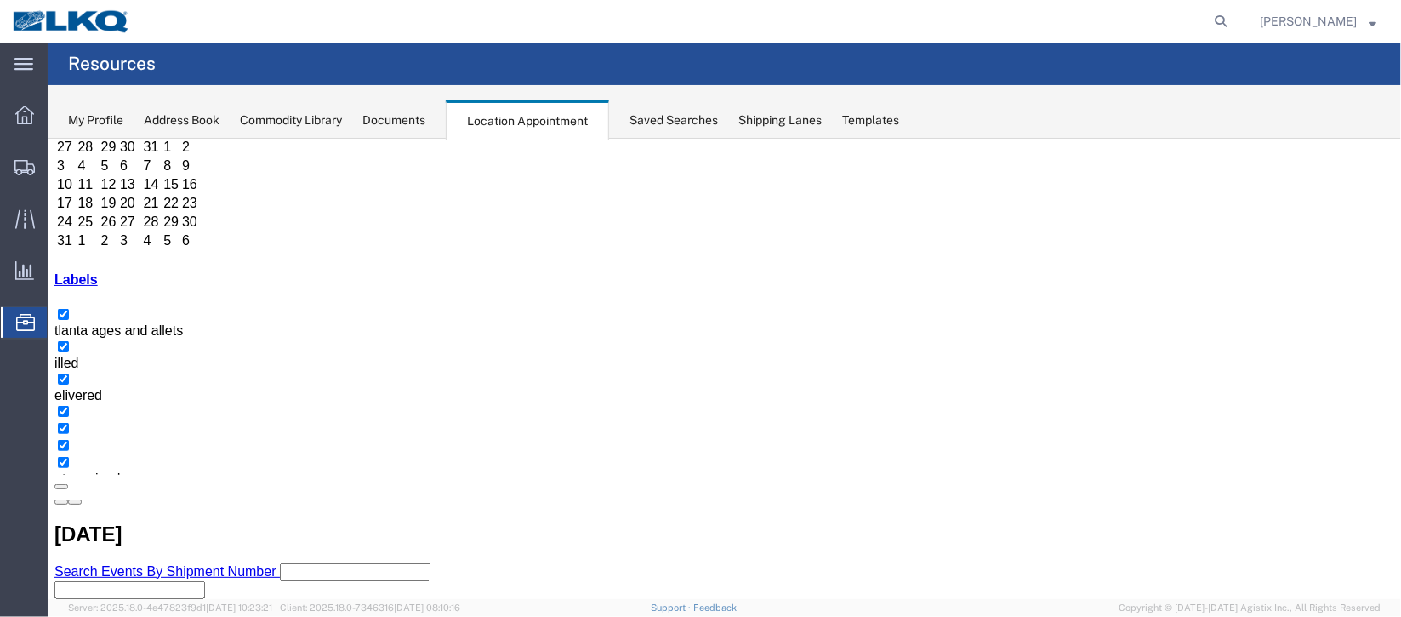
scroll to position [0, 0]
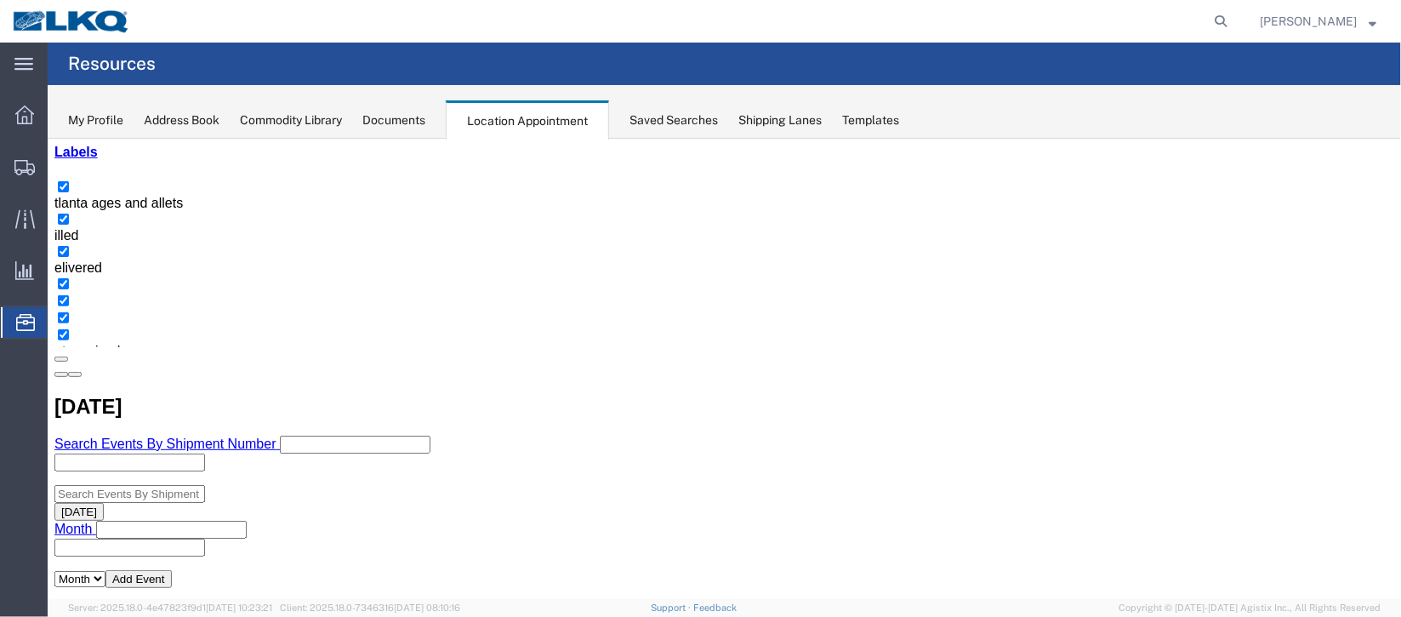
scroll to position [127, 0]
